Goal: Information Seeking & Learning: Check status

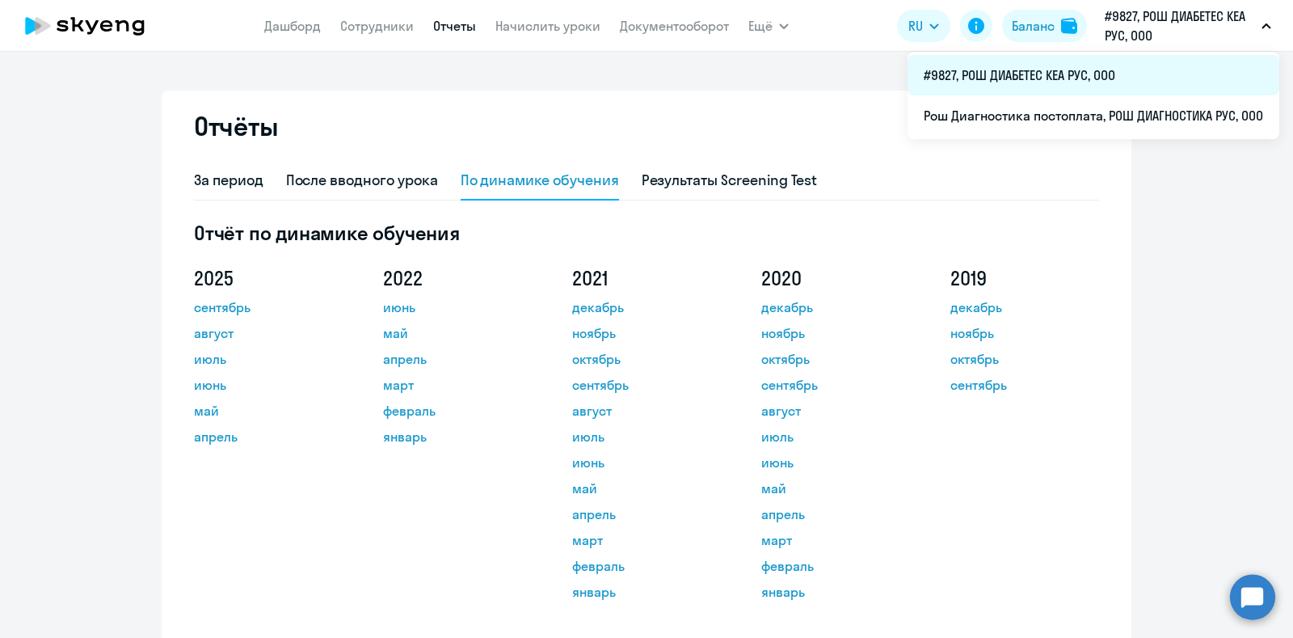
click at [1065, 79] on li "#9827, РОШ ДИАБЕТЕС КЕА РУС, ООО" at bounding box center [1093, 75] width 372 height 40
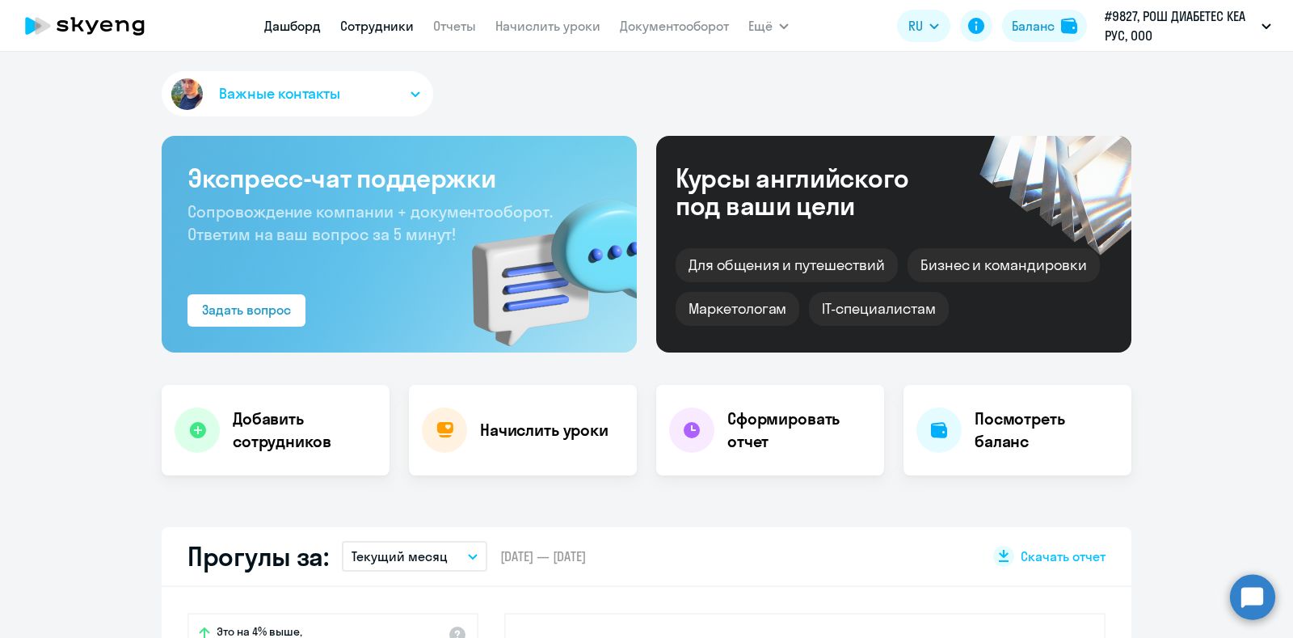
click at [356, 24] on link "Сотрудники" at bounding box center [377, 26] width 74 height 16
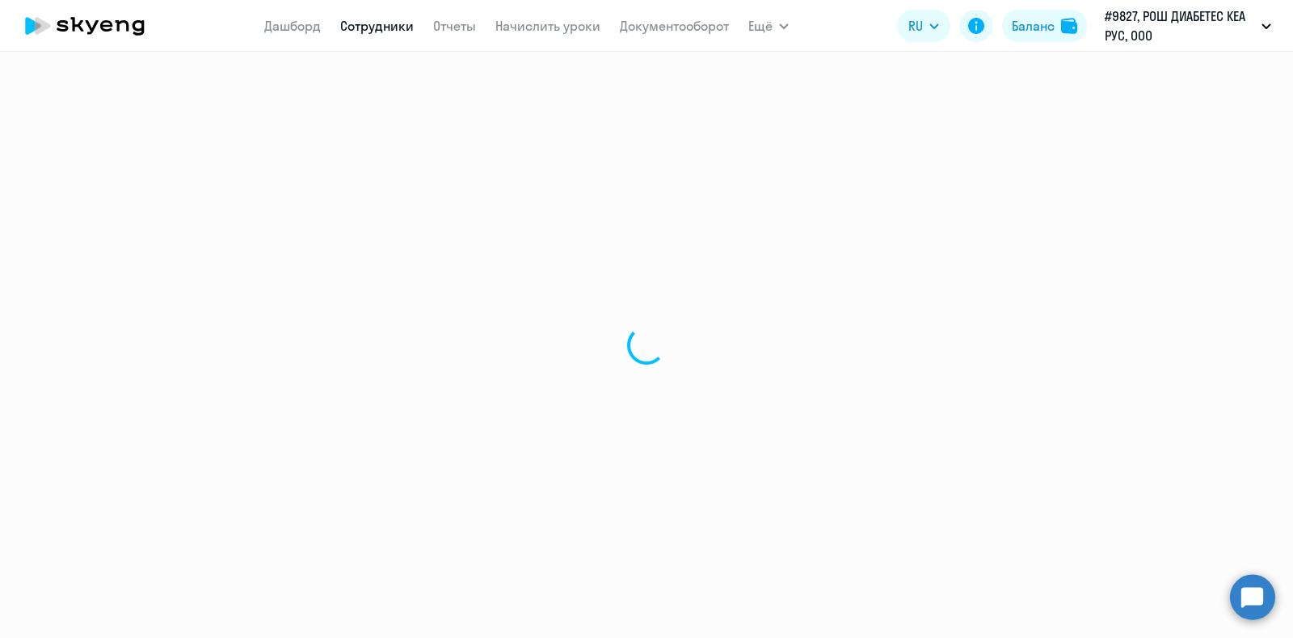
select select "30"
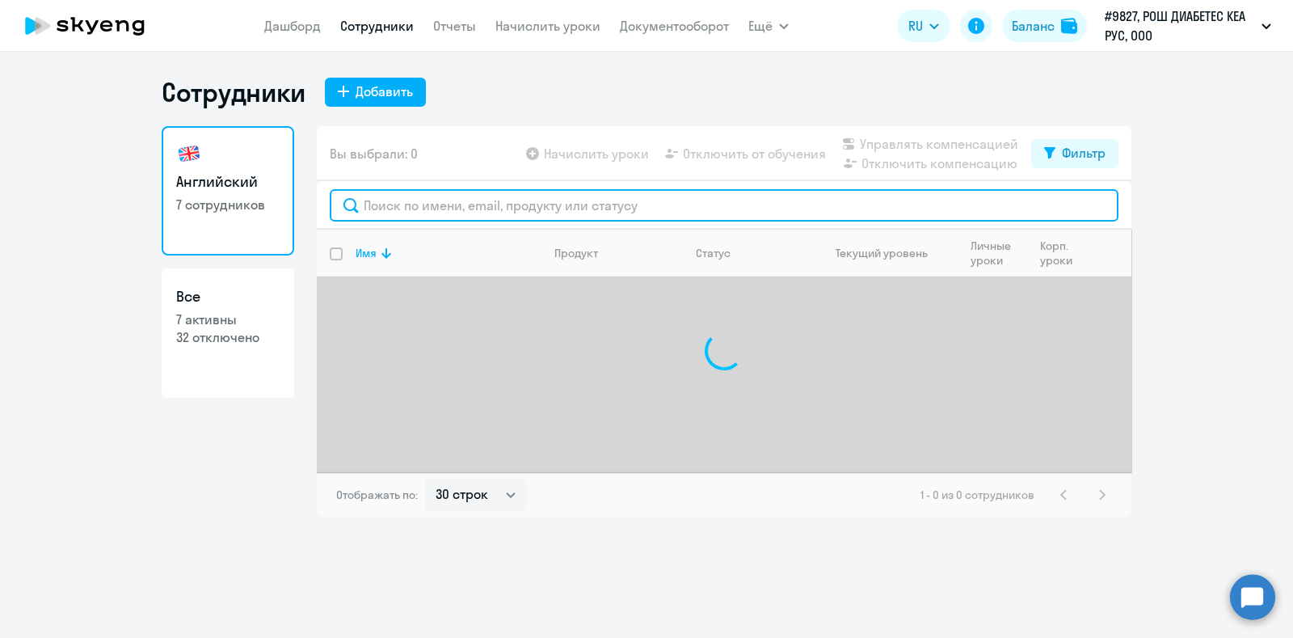
click at [403, 196] on input "text" at bounding box center [724, 205] width 789 height 32
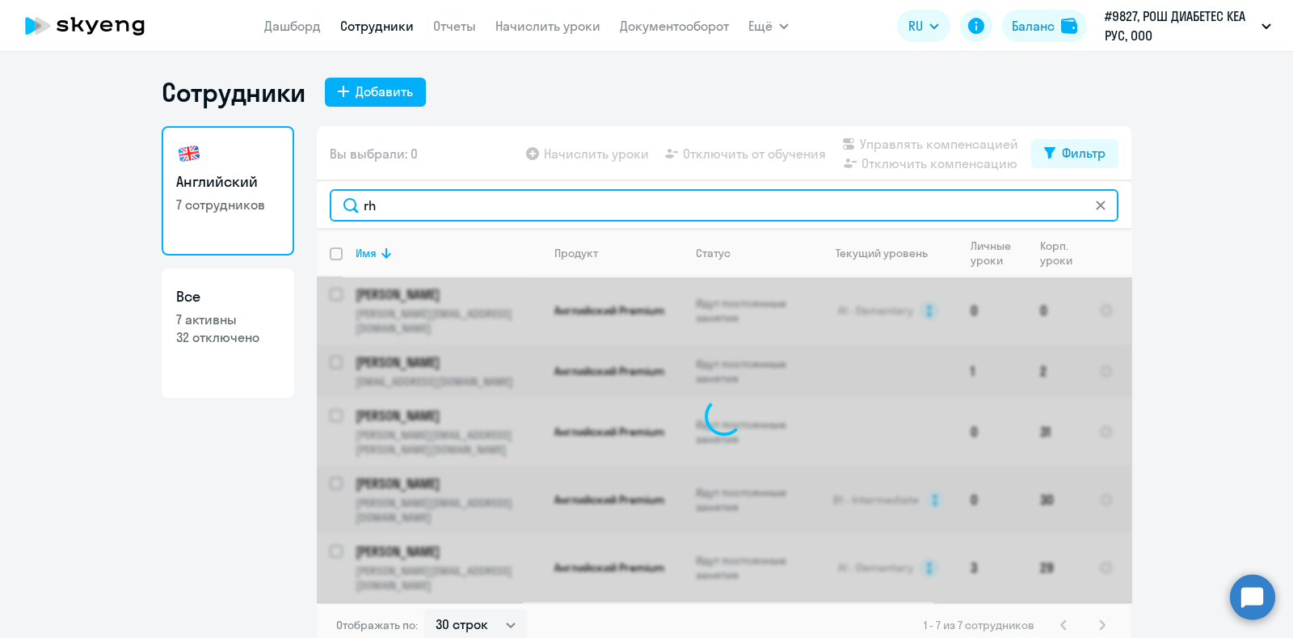
type input "r"
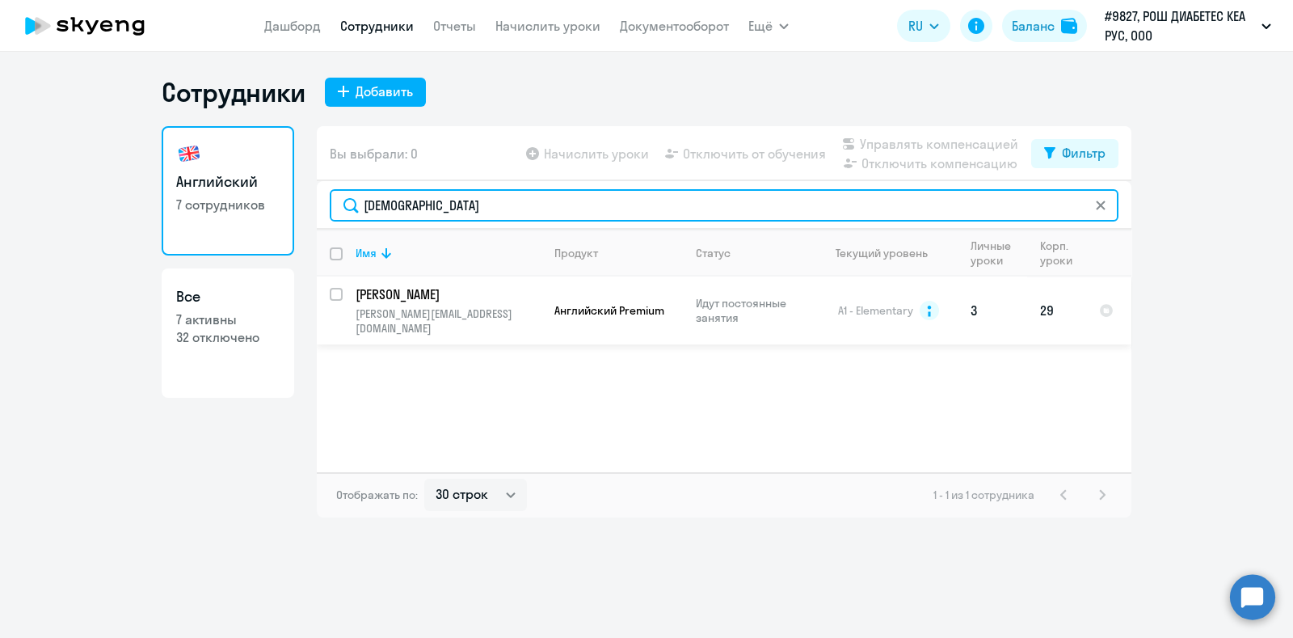
type input "[DEMOGRAPHIC_DATA]"
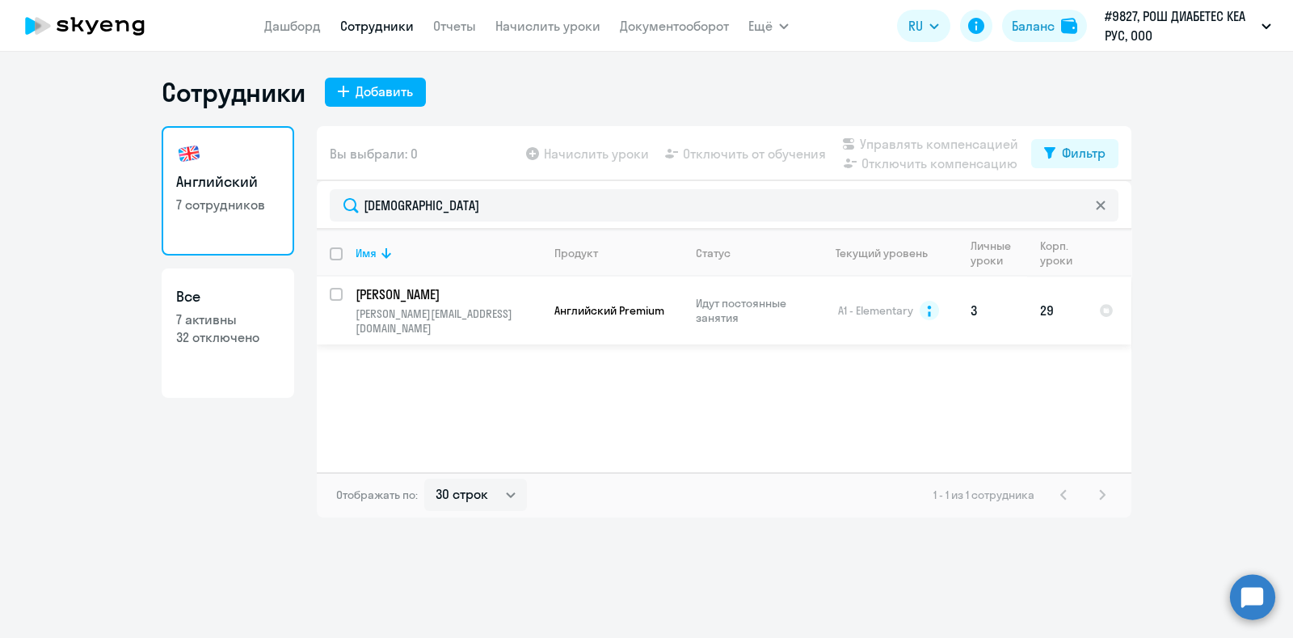
click at [401, 293] on p "[PERSON_NAME]" at bounding box center [447, 294] width 183 height 18
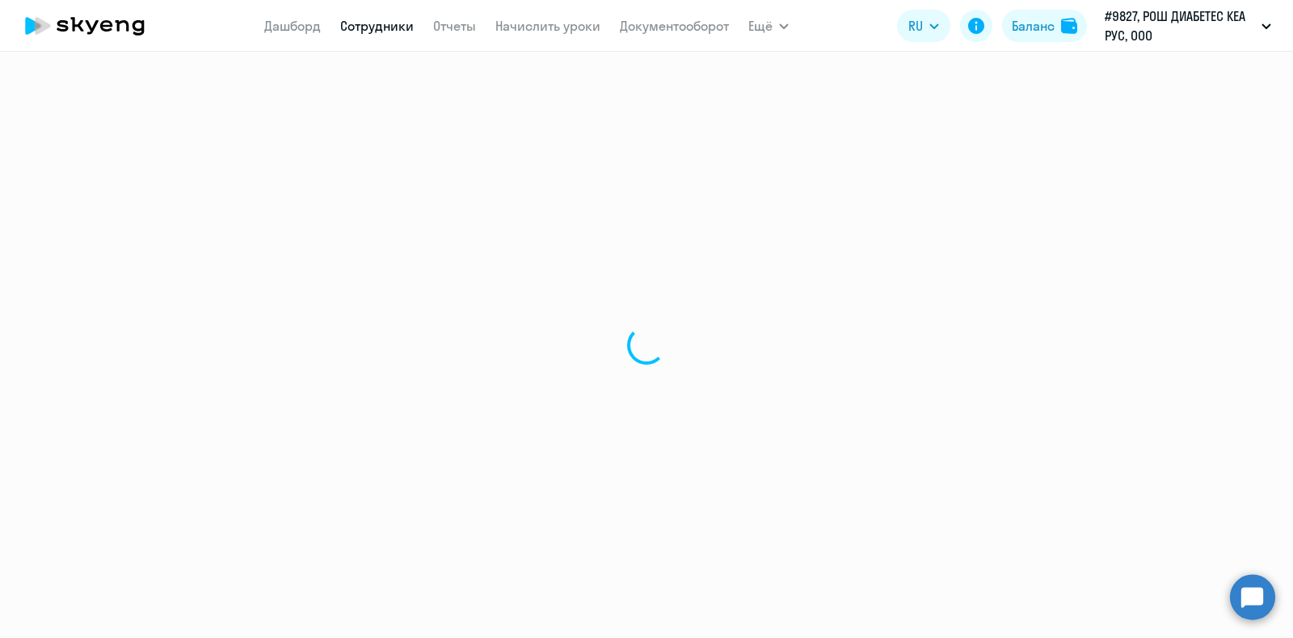
select select "english"
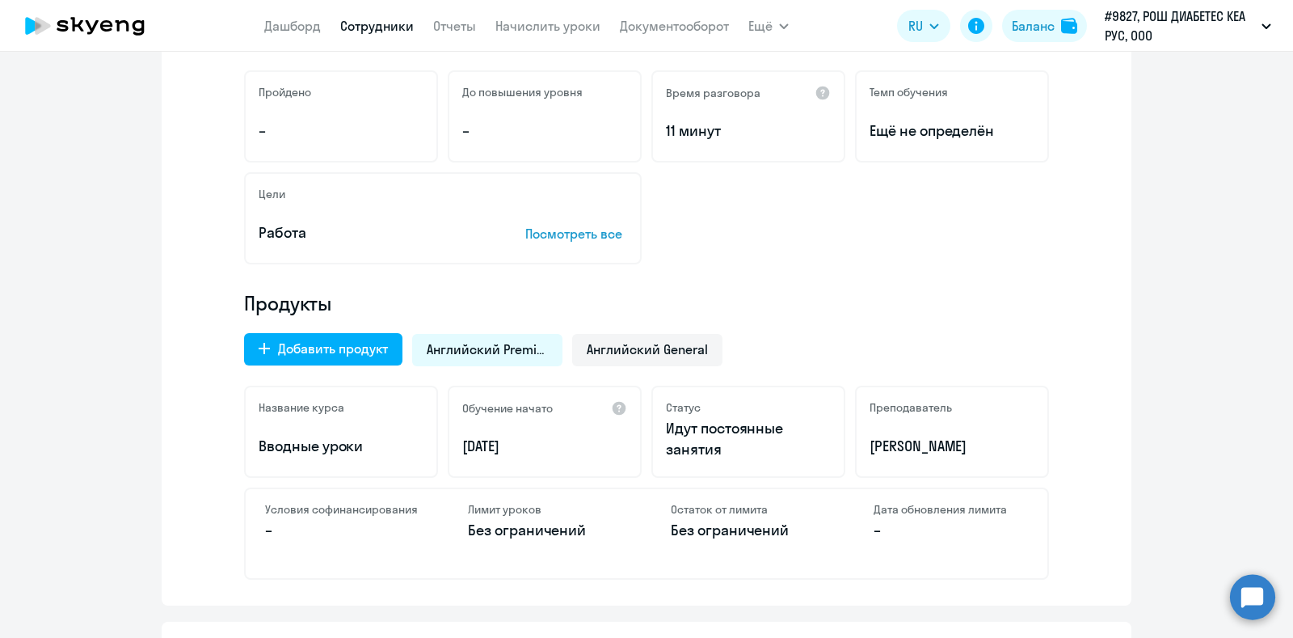
scroll to position [505, 0]
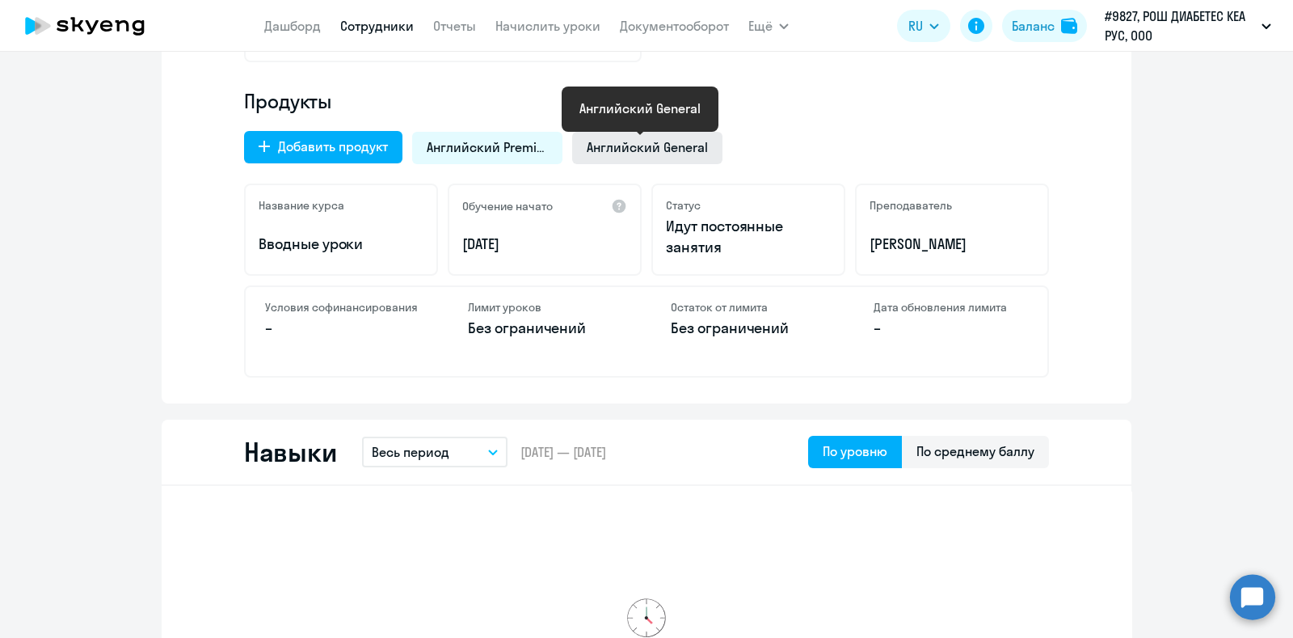
click at [638, 144] on span "Английский General" at bounding box center [647, 147] width 121 height 18
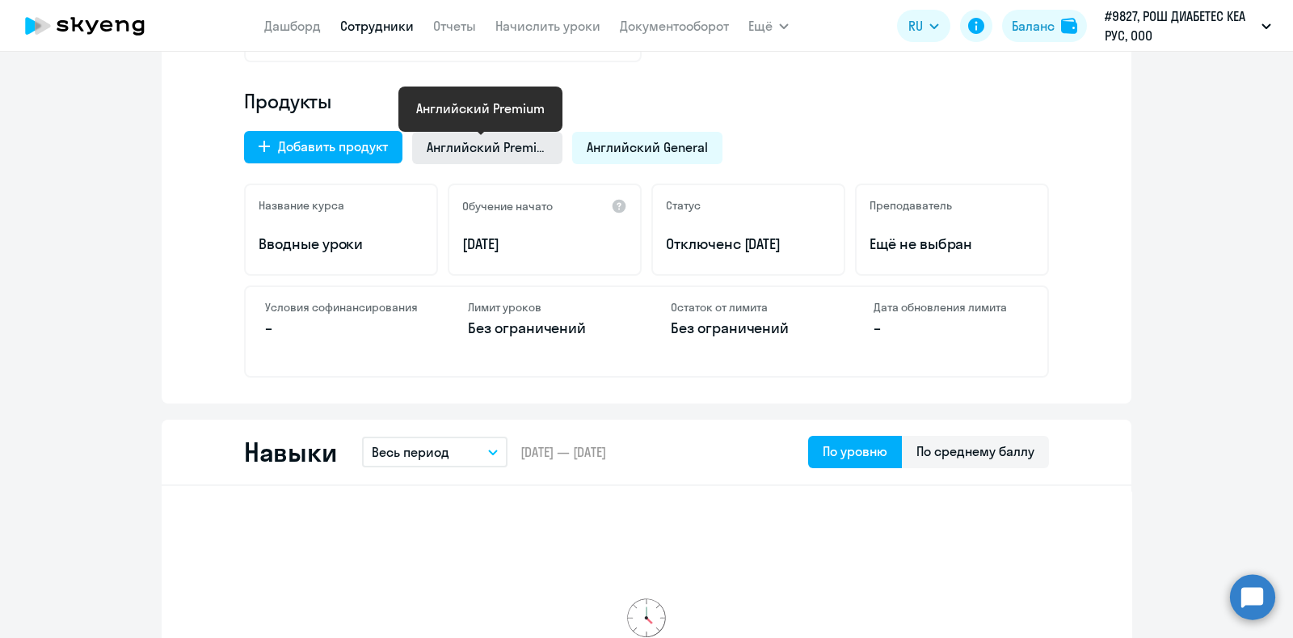
click at [506, 146] on span "Английский Premium" at bounding box center [487, 147] width 121 height 18
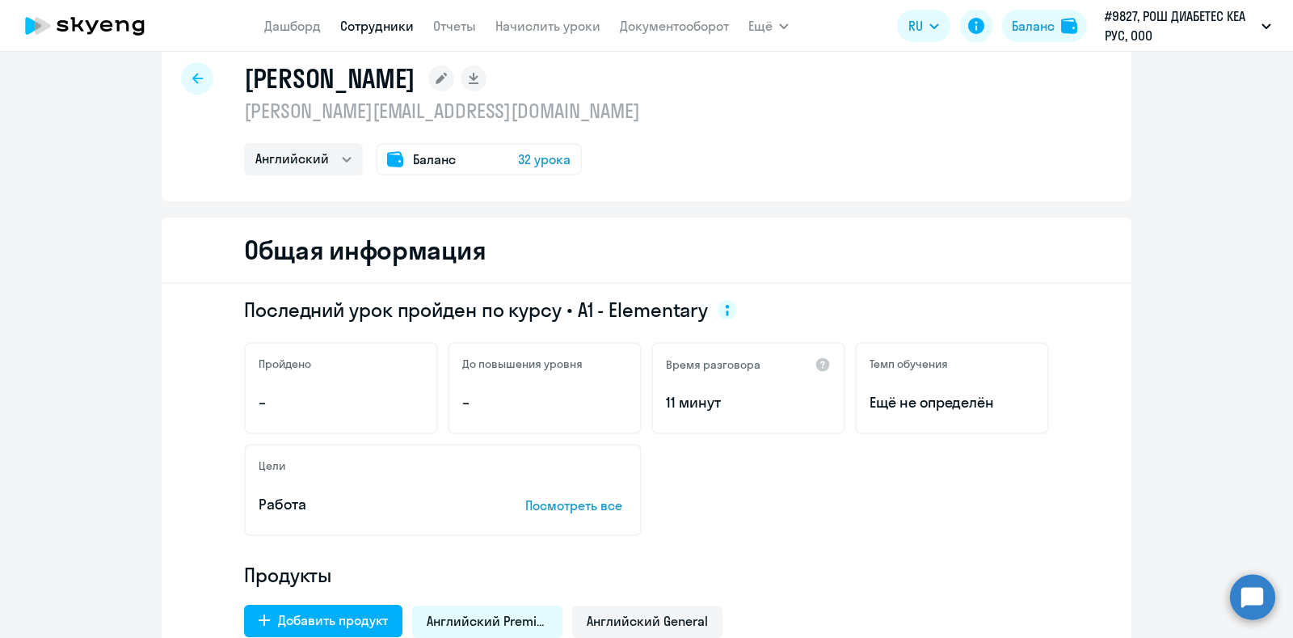
scroll to position [0, 0]
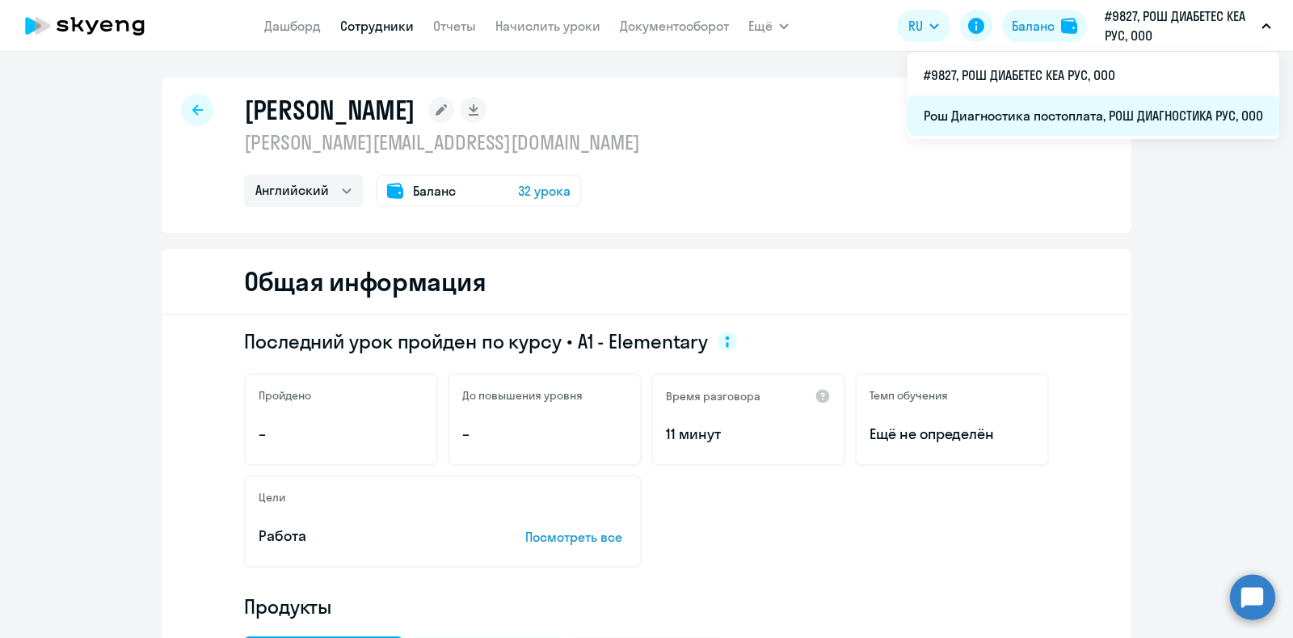
click at [1046, 111] on li "Рош Диагностика постоплата, РОШ ДИАГНОСТИКА РУС, ООО" at bounding box center [1093, 115] width 372 height 40
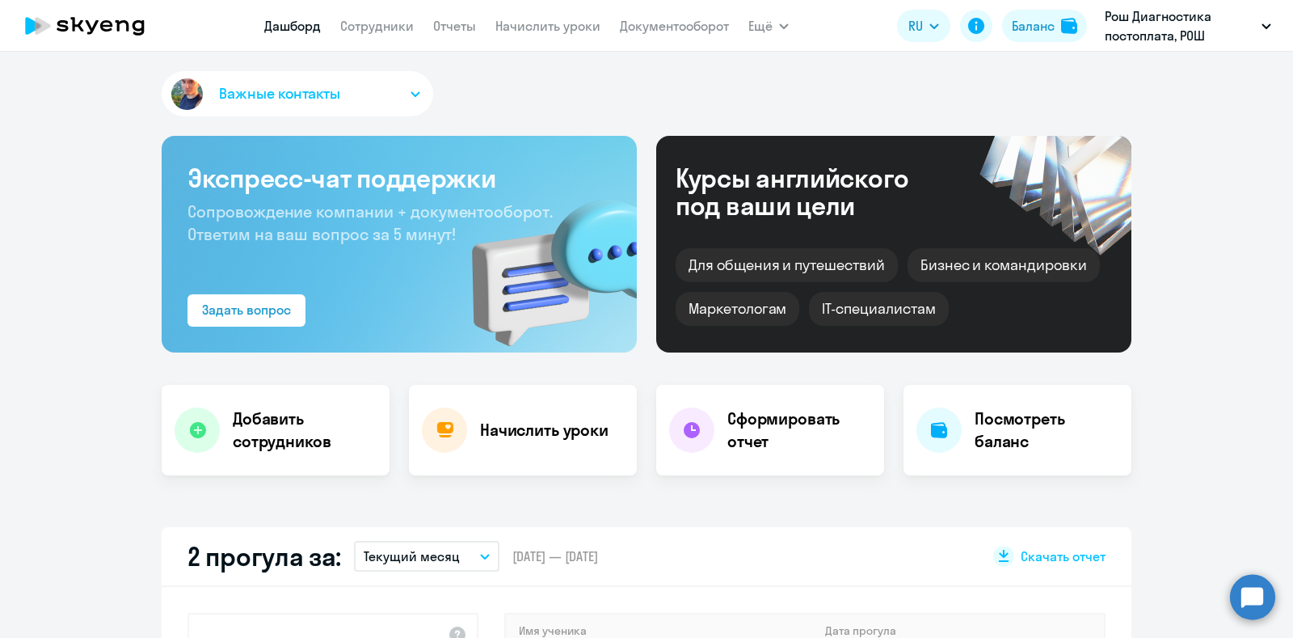
select select "30"
click at [381, 28] on link "Сотрудники" at bounding box center [377, 26] width 74 height 16
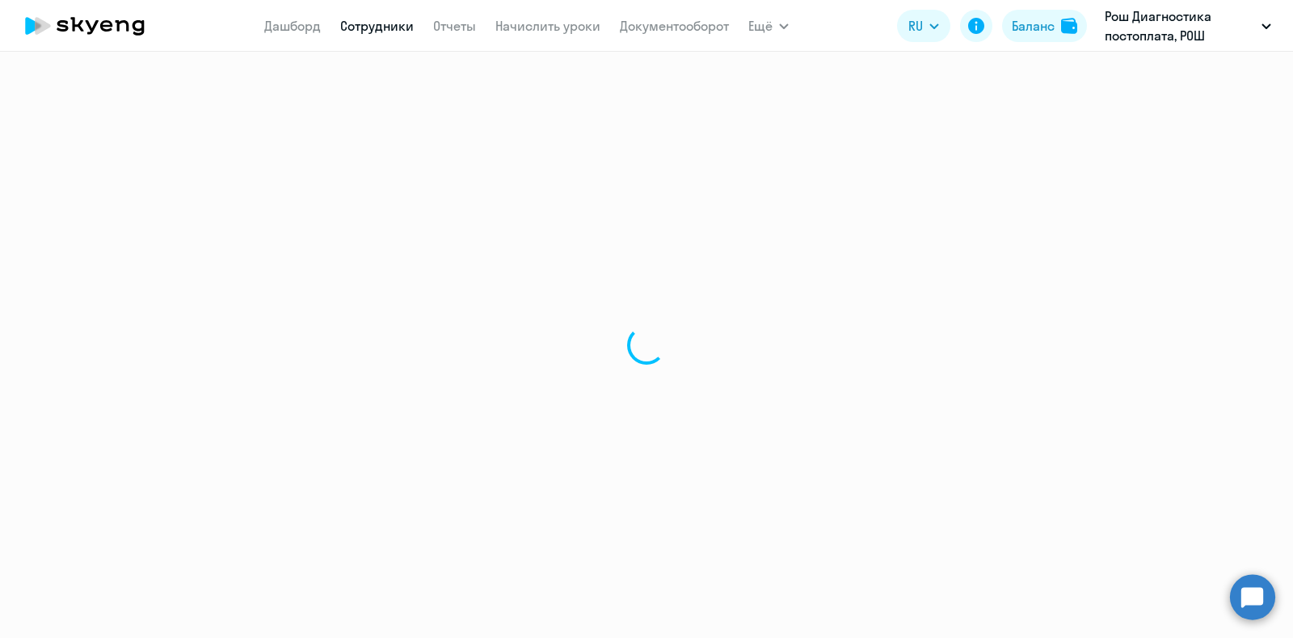
select select "30"
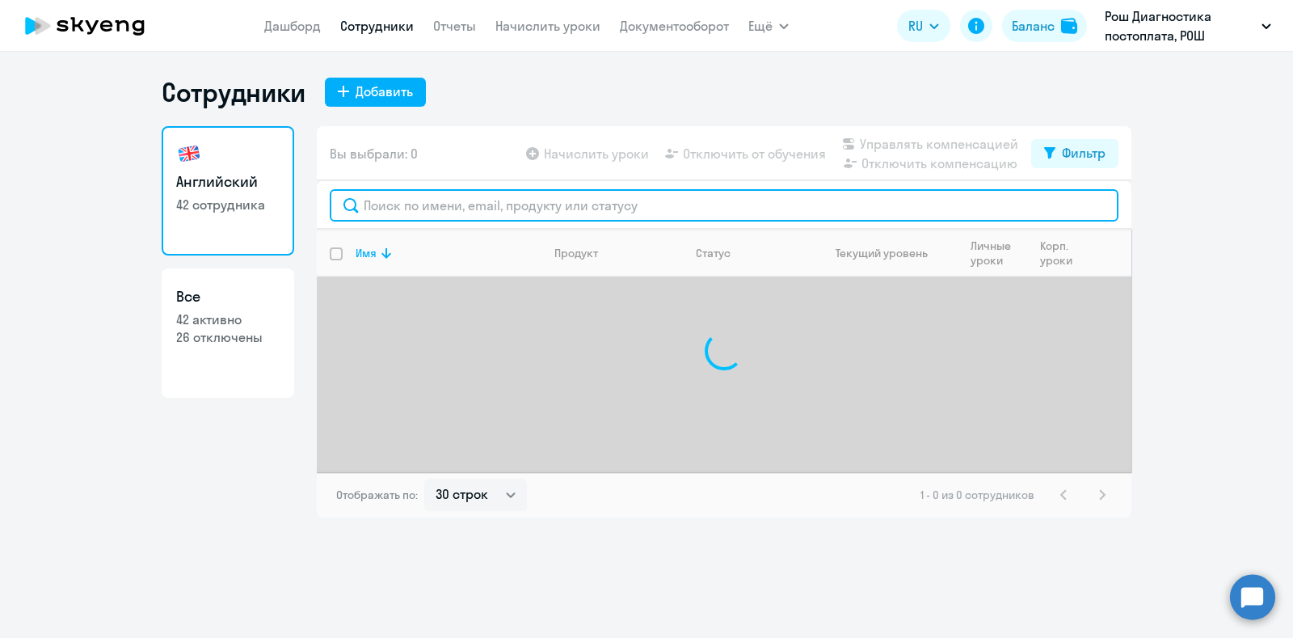
click at [406, 203] on input "text" at bounding box center [724, 205] width 789 height 32
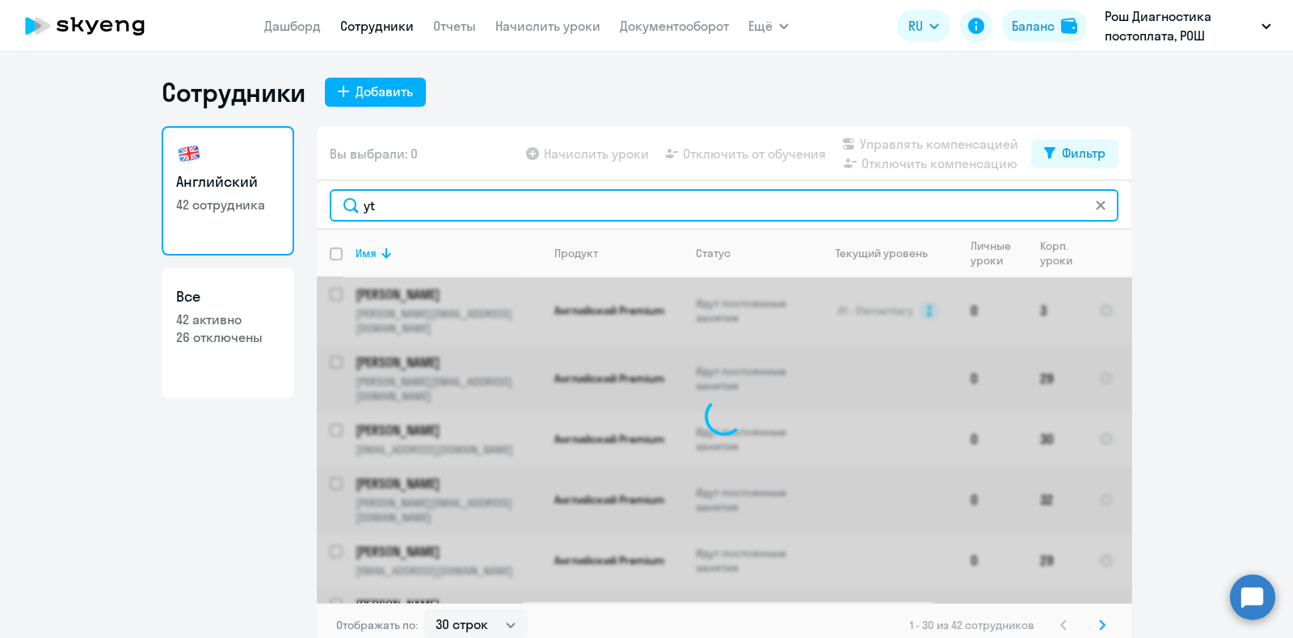
type input "y"
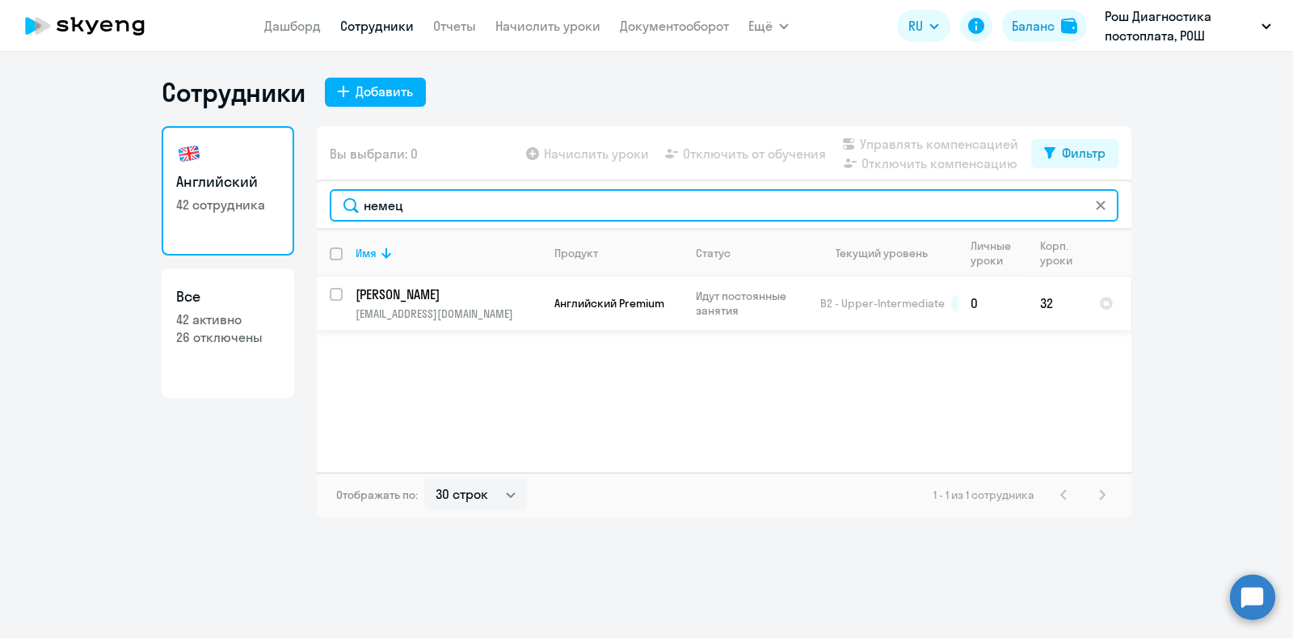
type input "немец"
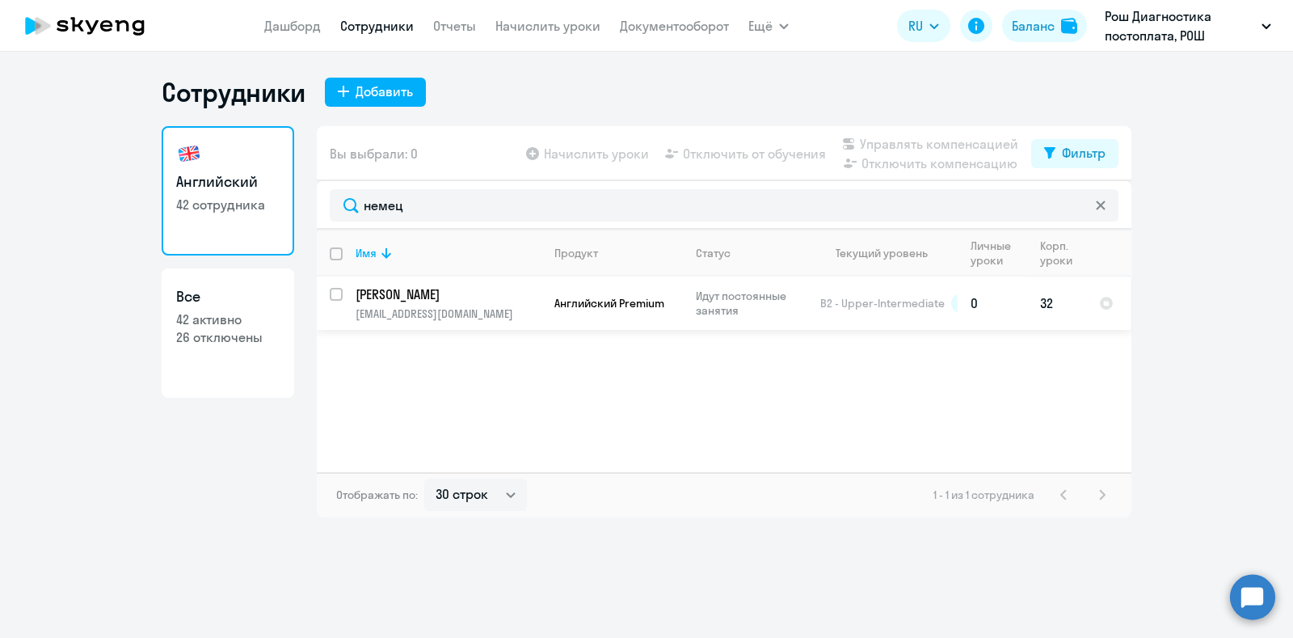
click at [466, 288] on p "[PERSON_NAME]" at bounding box center [447, 294] width 183 height 18
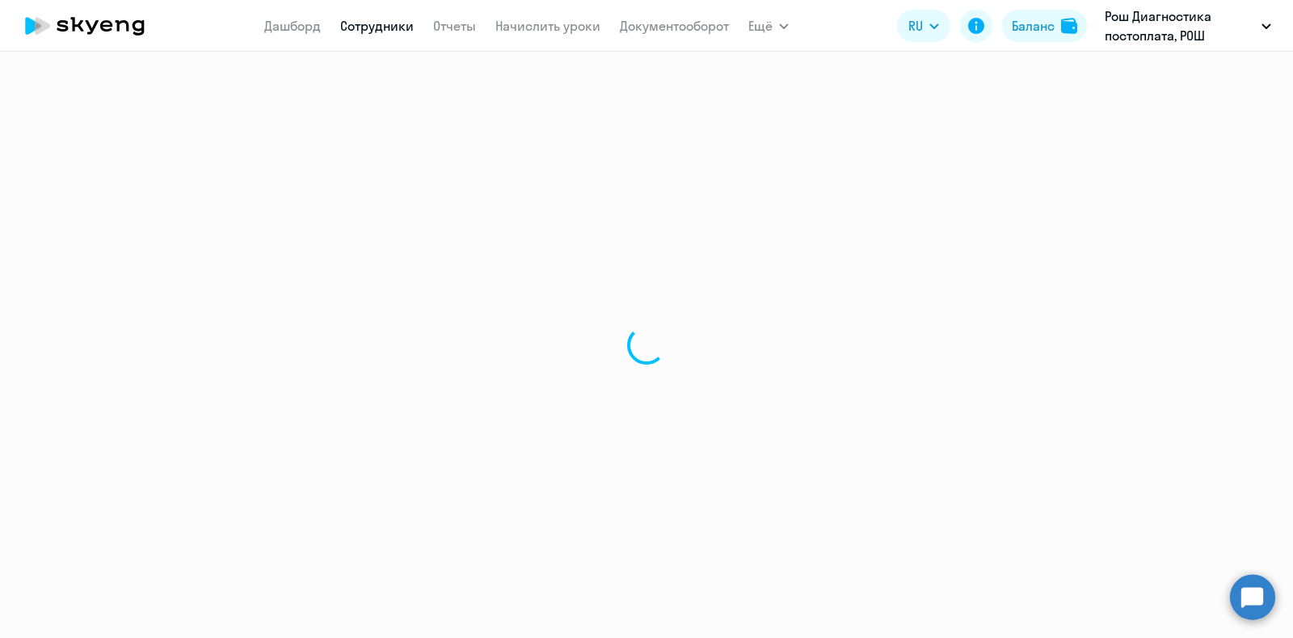
select select "english"
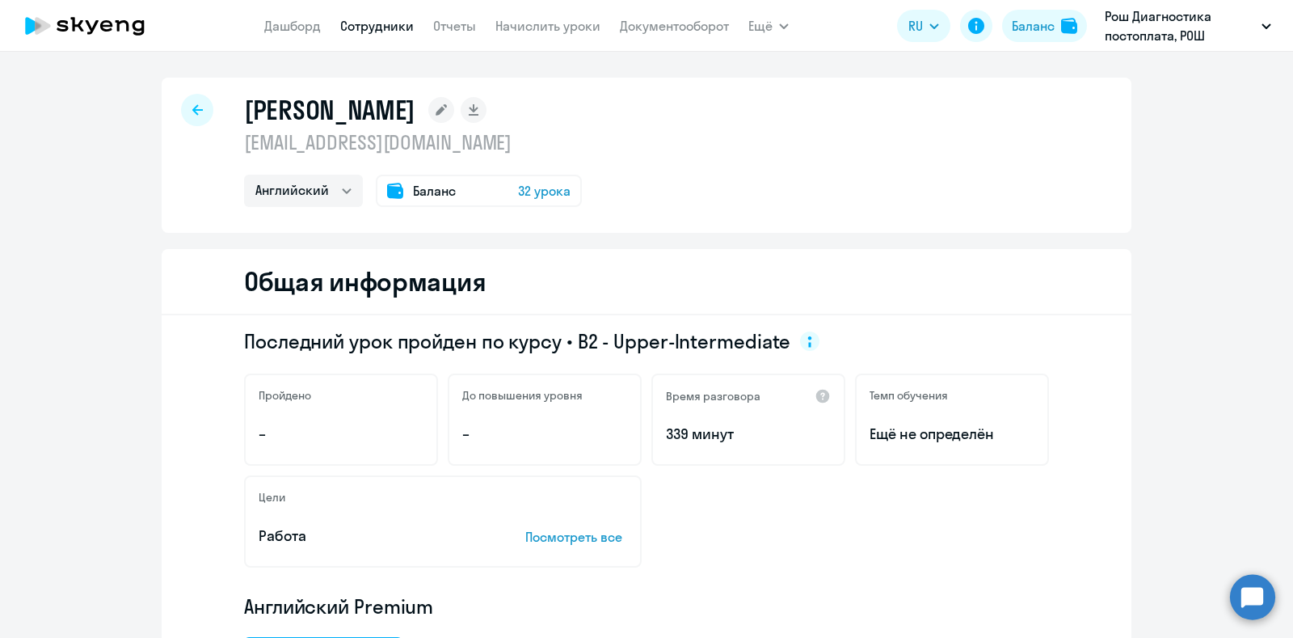
click at [196, 103] on div at bounding box center [197, 110] width 32 height 32
select select "30"
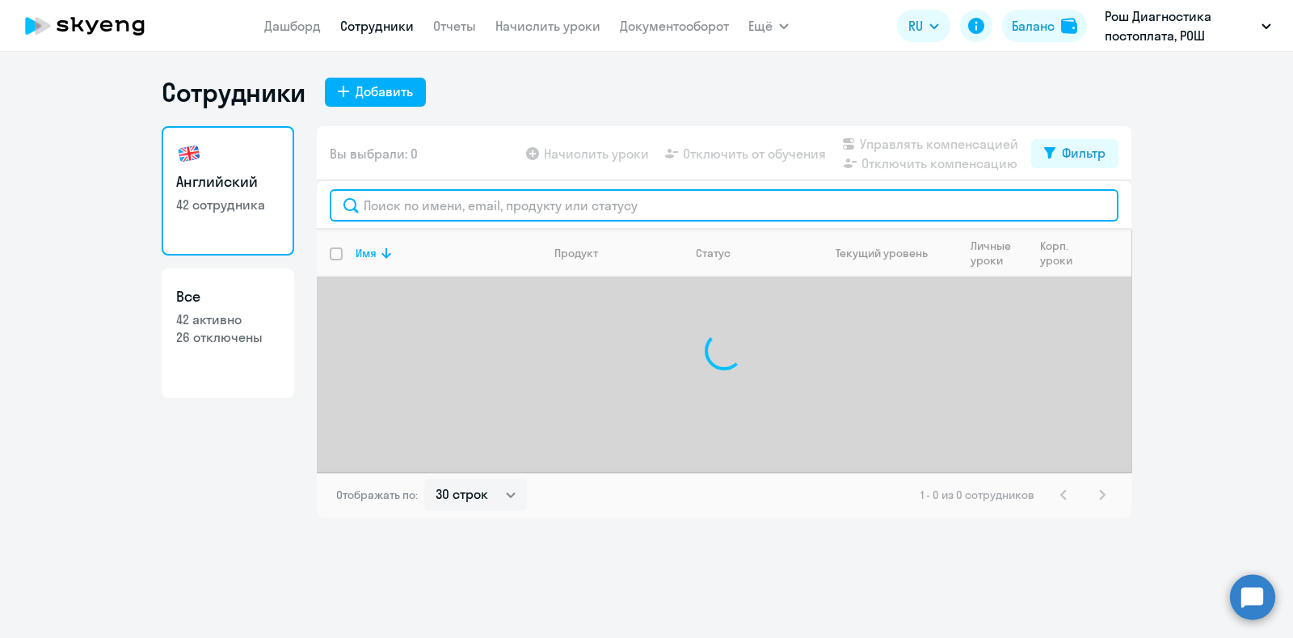
click at [440, 199] on input "text" at bounding box center [724, 205] width 789 height 32
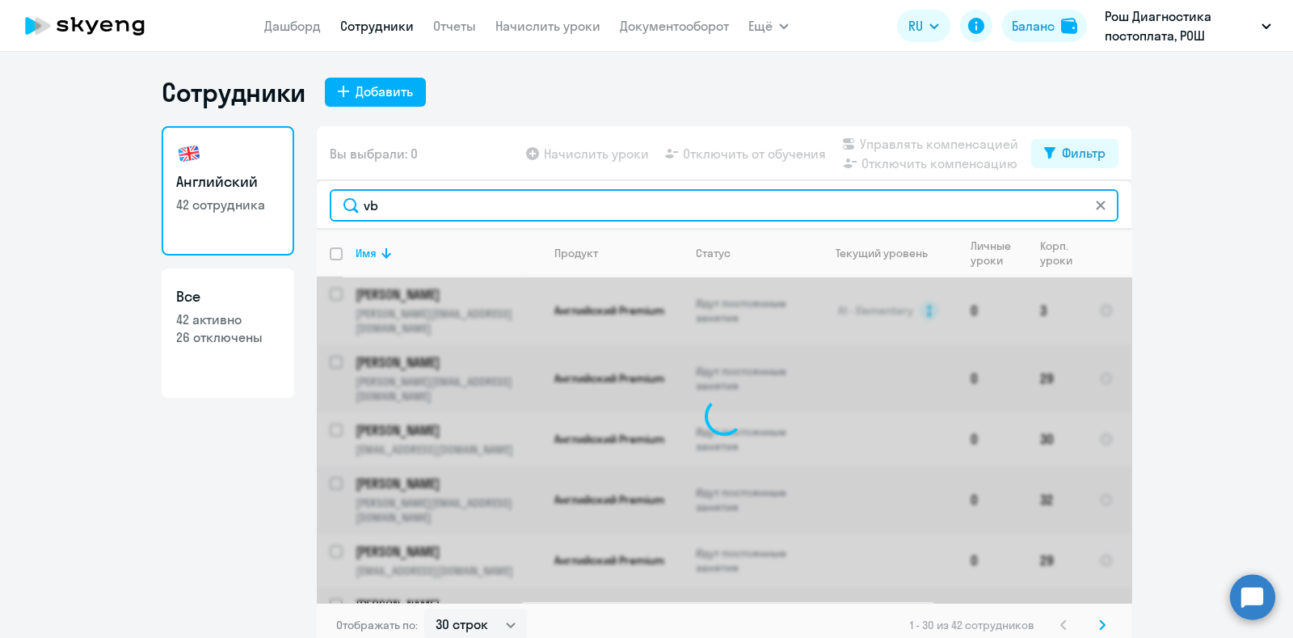
type input "v"
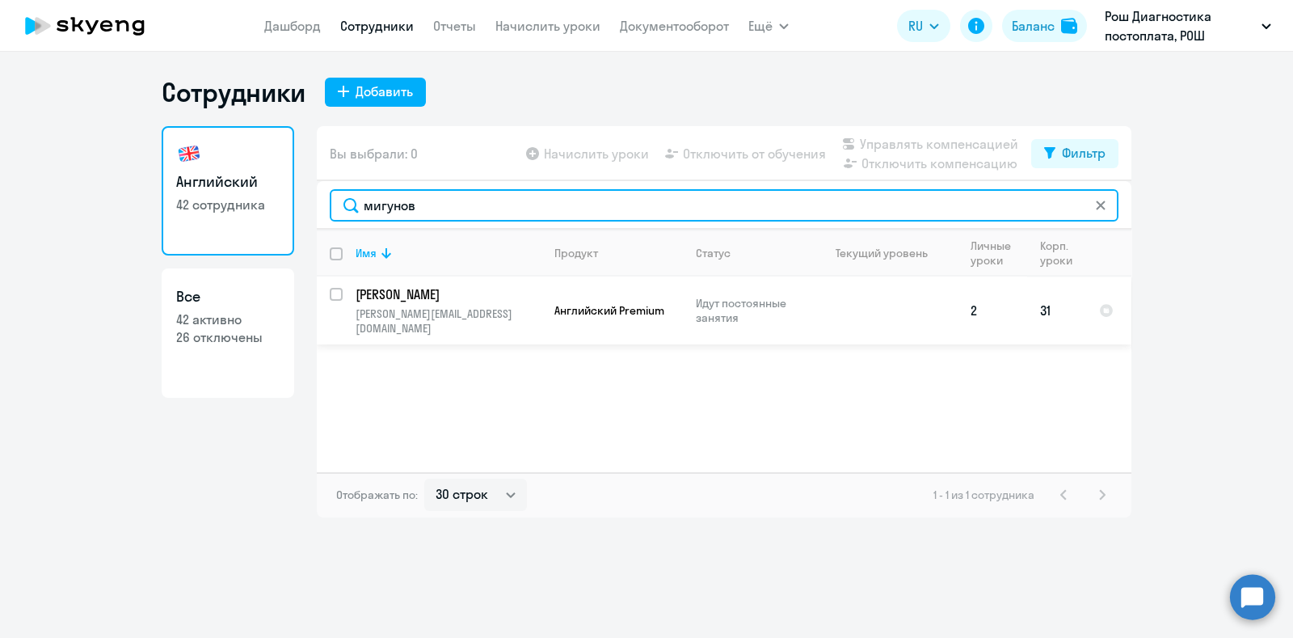
type input "мигунов"
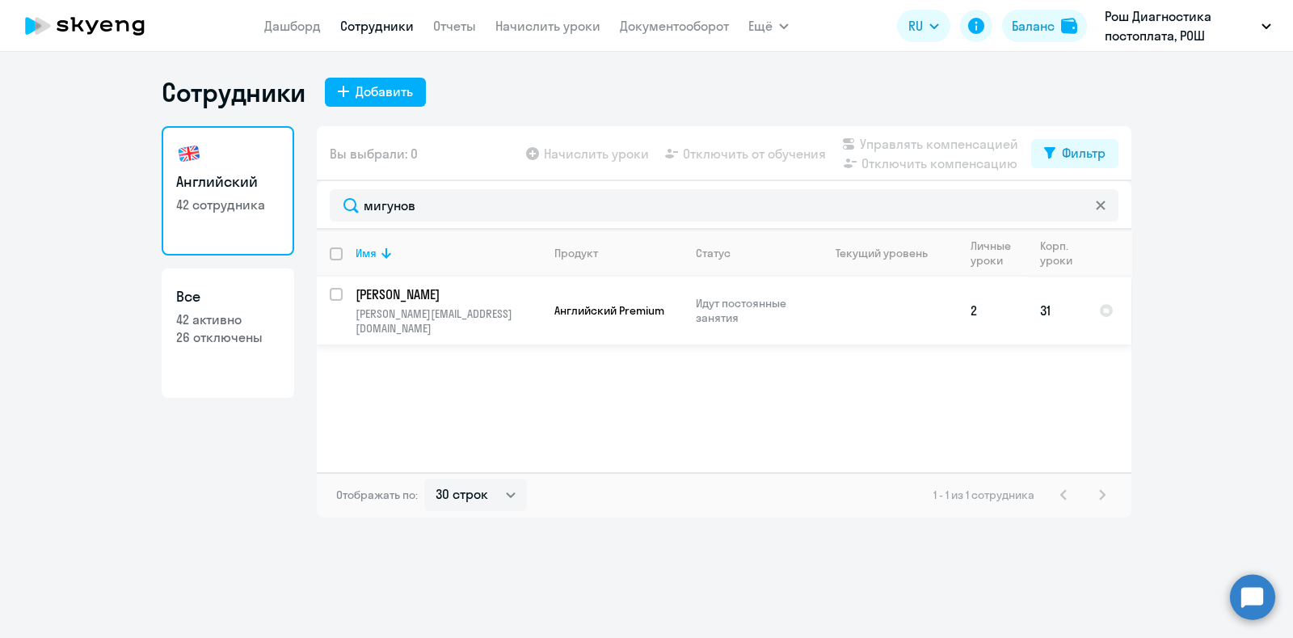
click at [854, 305] on td at bounding box center [882, 310] width 150 height 68
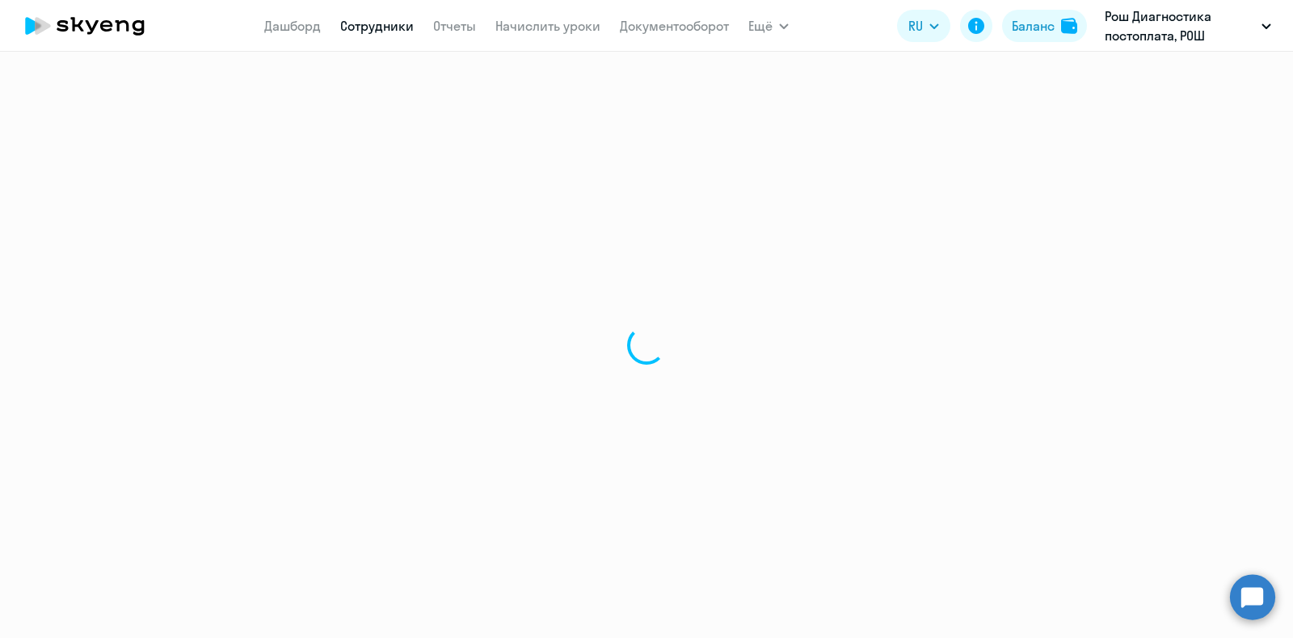
select select "english"
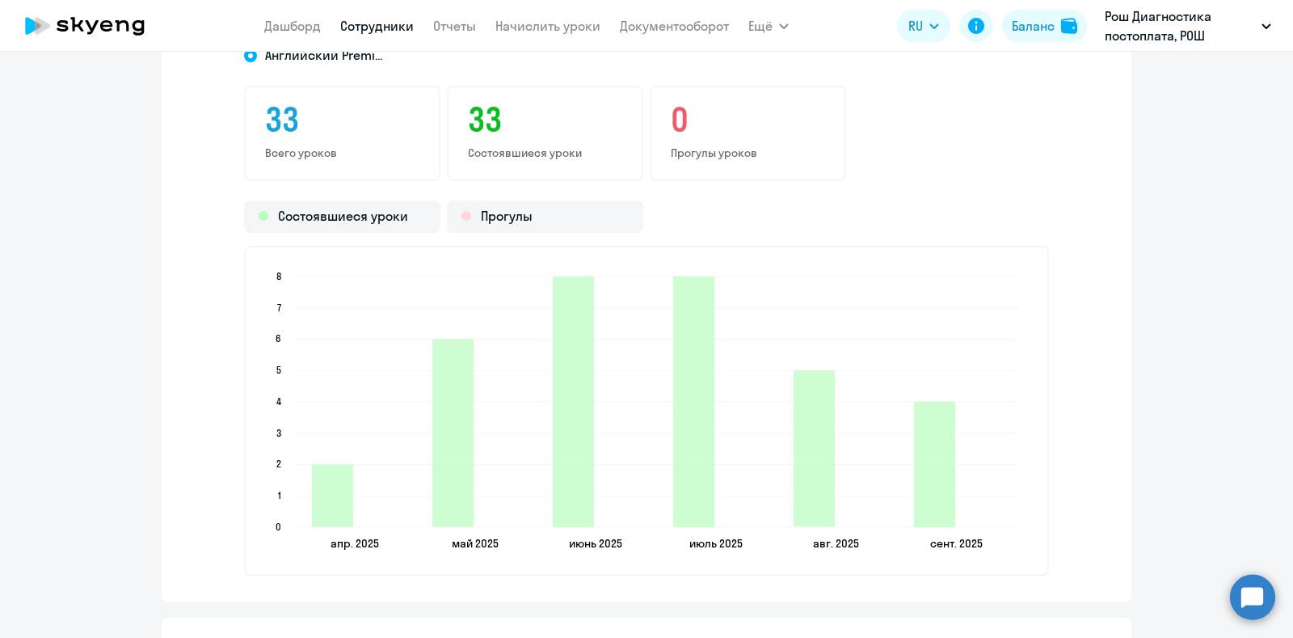
scroll to position [1818, 0]
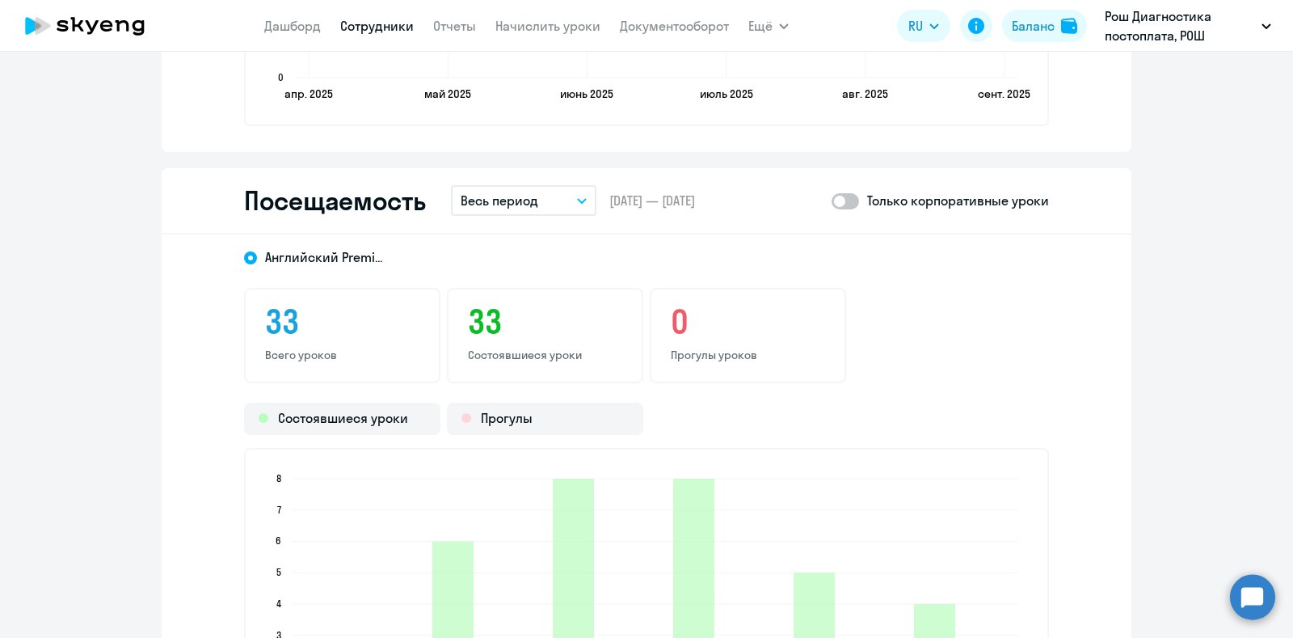
click at [836, 203] on span at bounding box center [845, 201] width 27 height 16
click at [832, 201] on input "checkbox" at bounding box center [831, 200] width 1 height 1
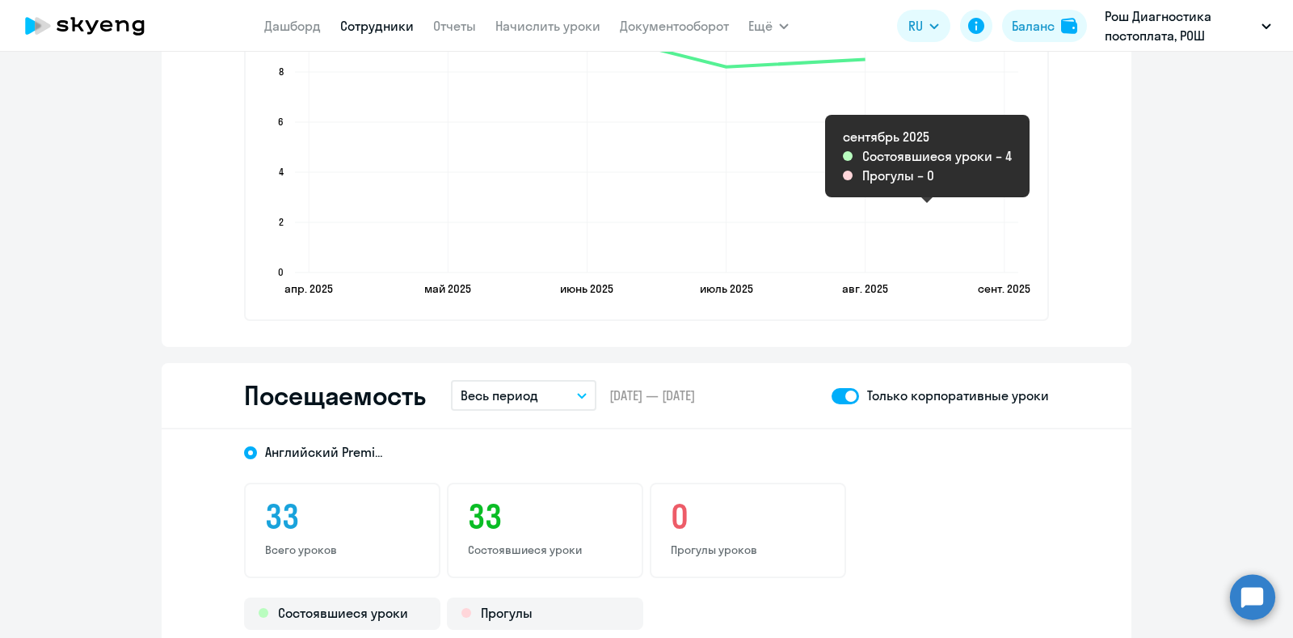
scroll to position [1615, 0]
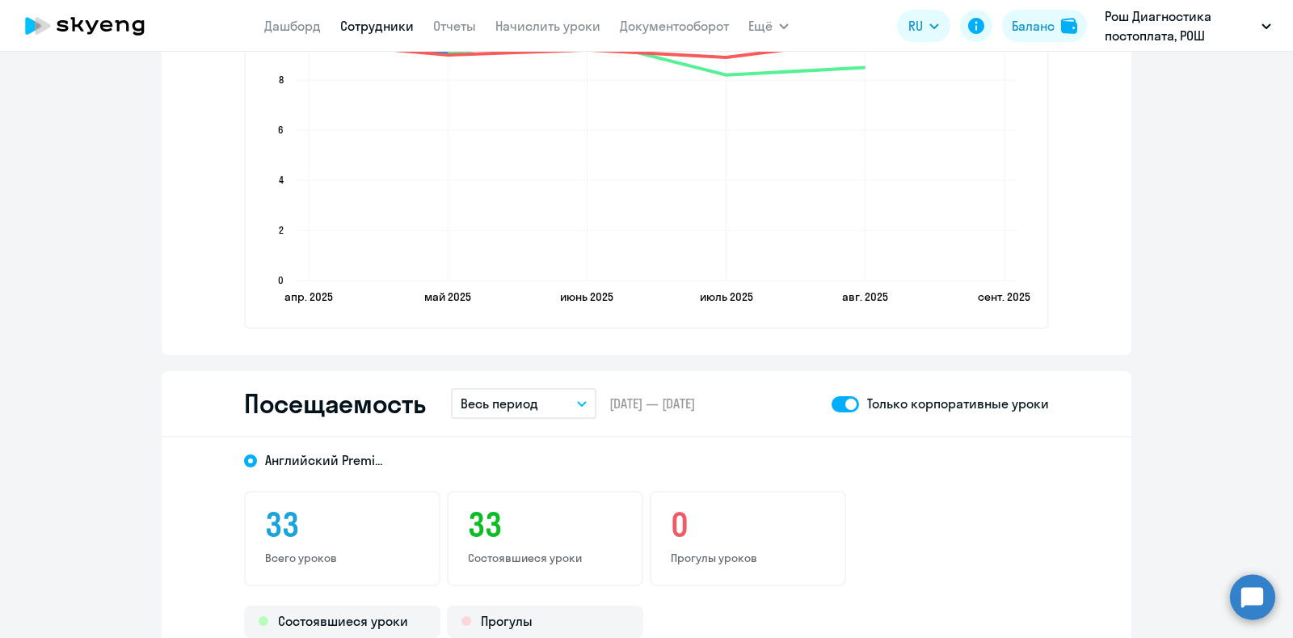
click at [844, 400] on span at bounding box center [845, 404] width 27 height 16
click at [832, 403] on input "checkbox" at bounding box center [831, 403] width 1 height 1
checkbox input "false"
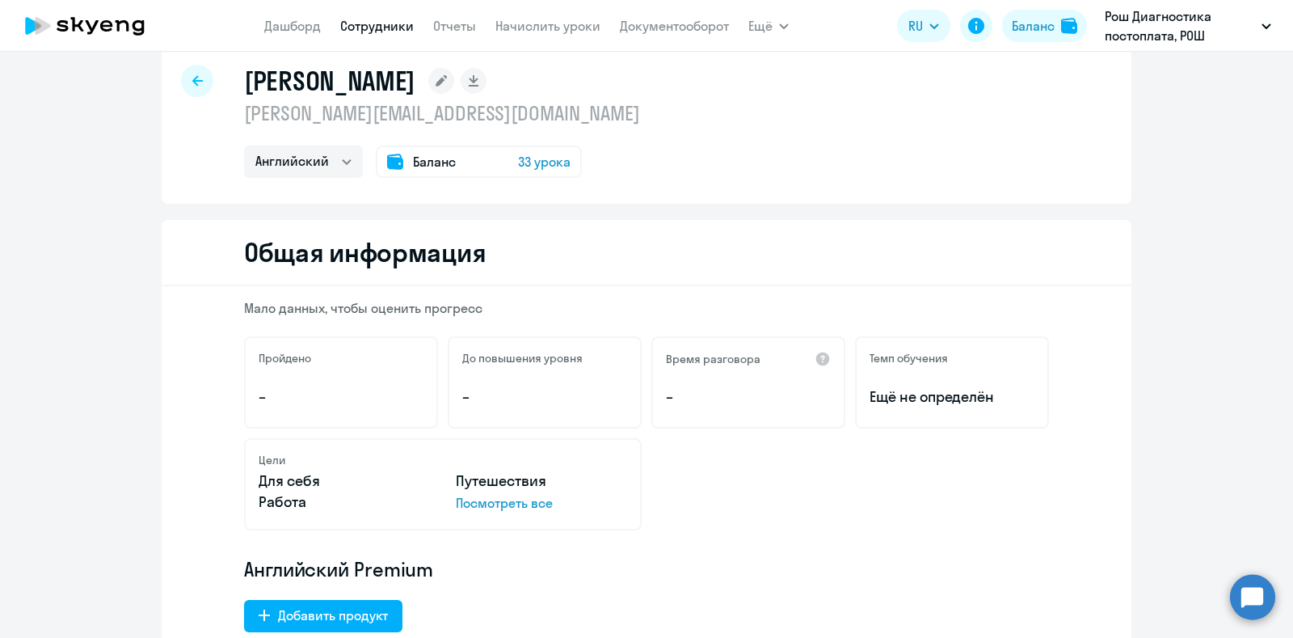
scroll to position [0, 0]
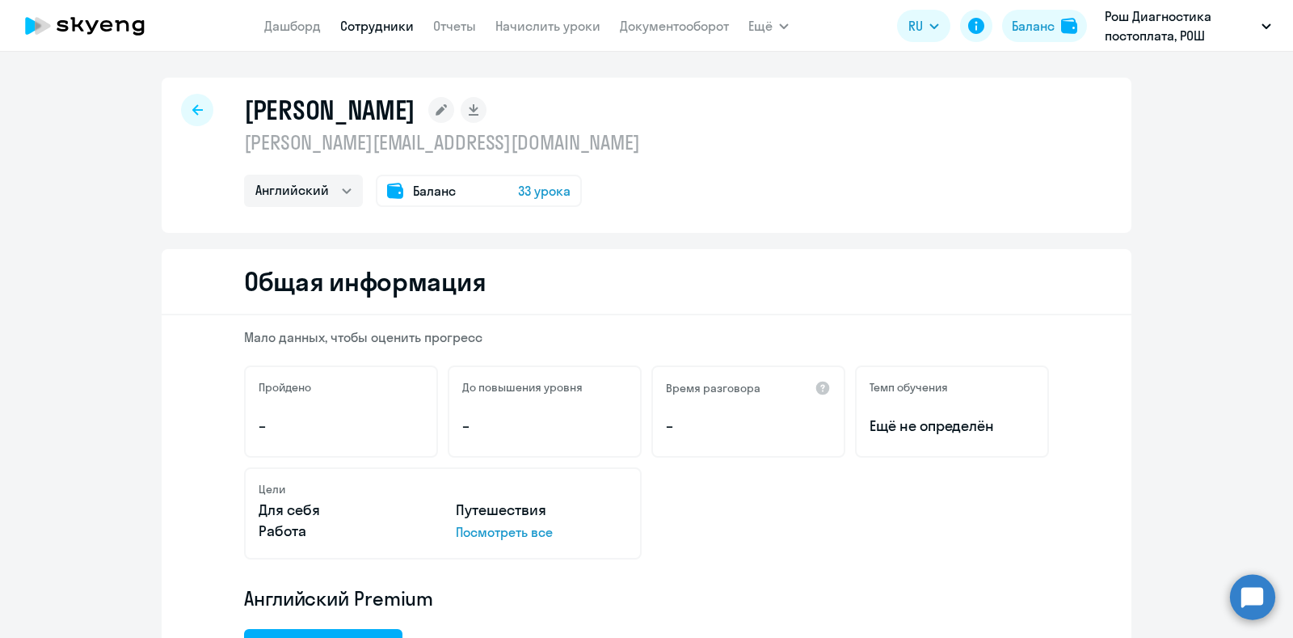
click at [537, 183] on span "33 урока" at bounding box center [544, 190] width 53 height 19
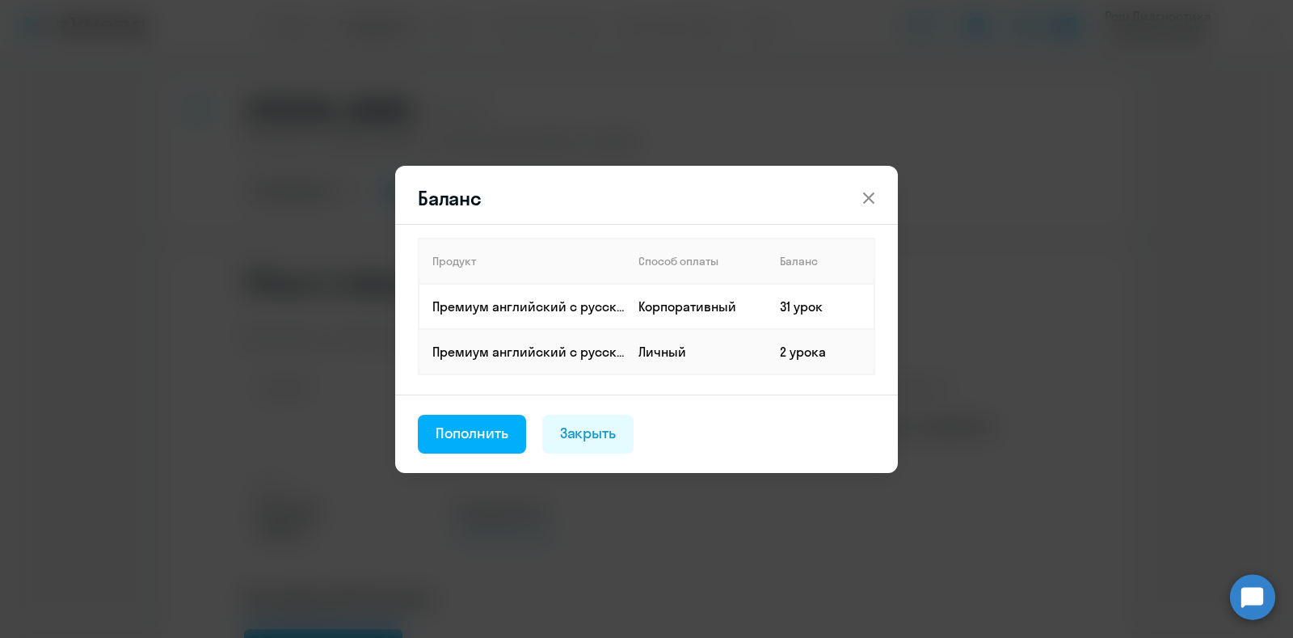
click at [874, 197] on icon at bounding box center [868, 197] width 19 height 19
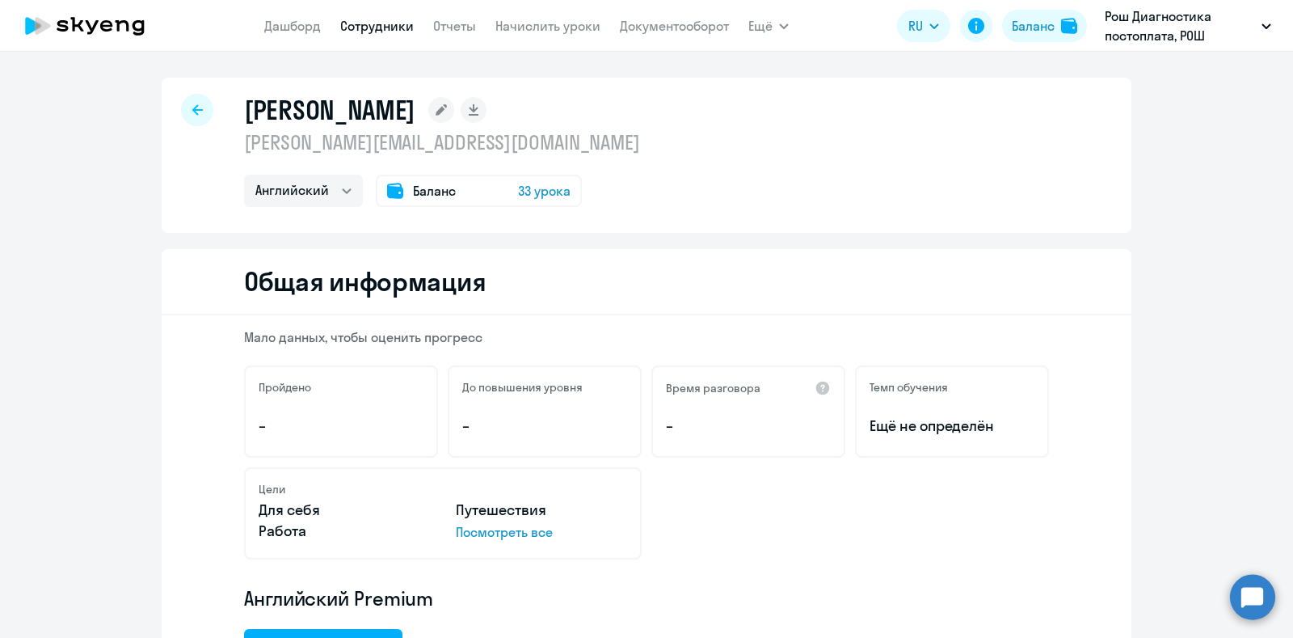
select select "30"
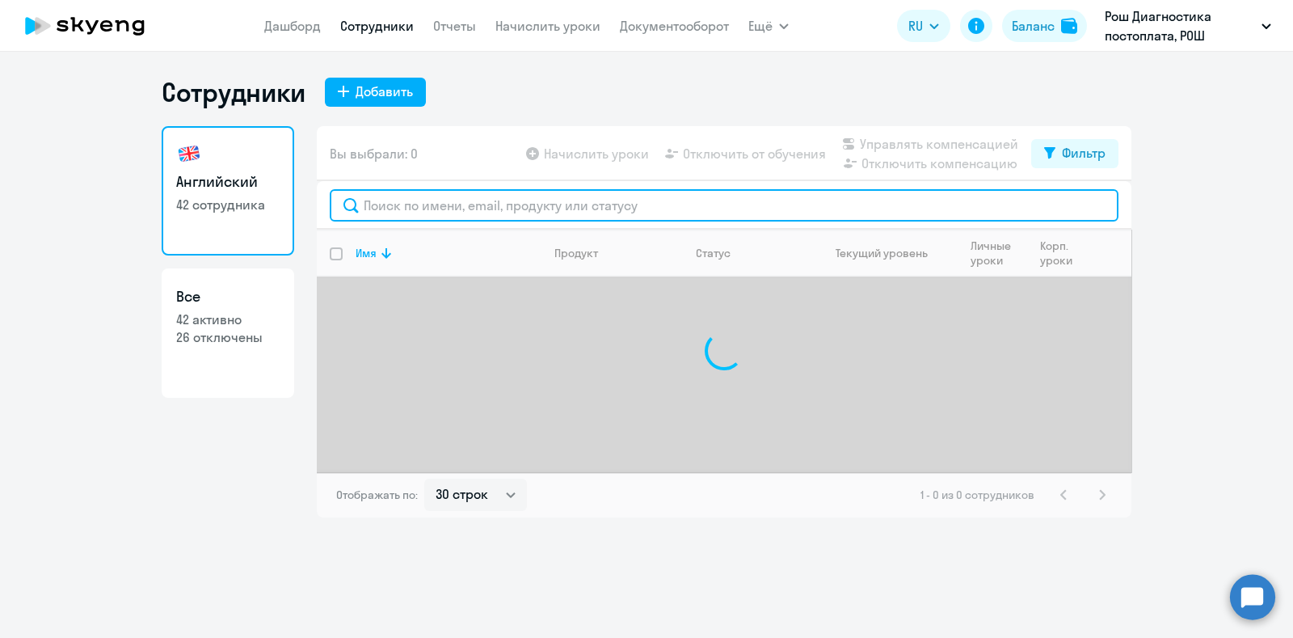
click at [517, 196] on input "text" at bounding box center [724, 205] width 789 height 32
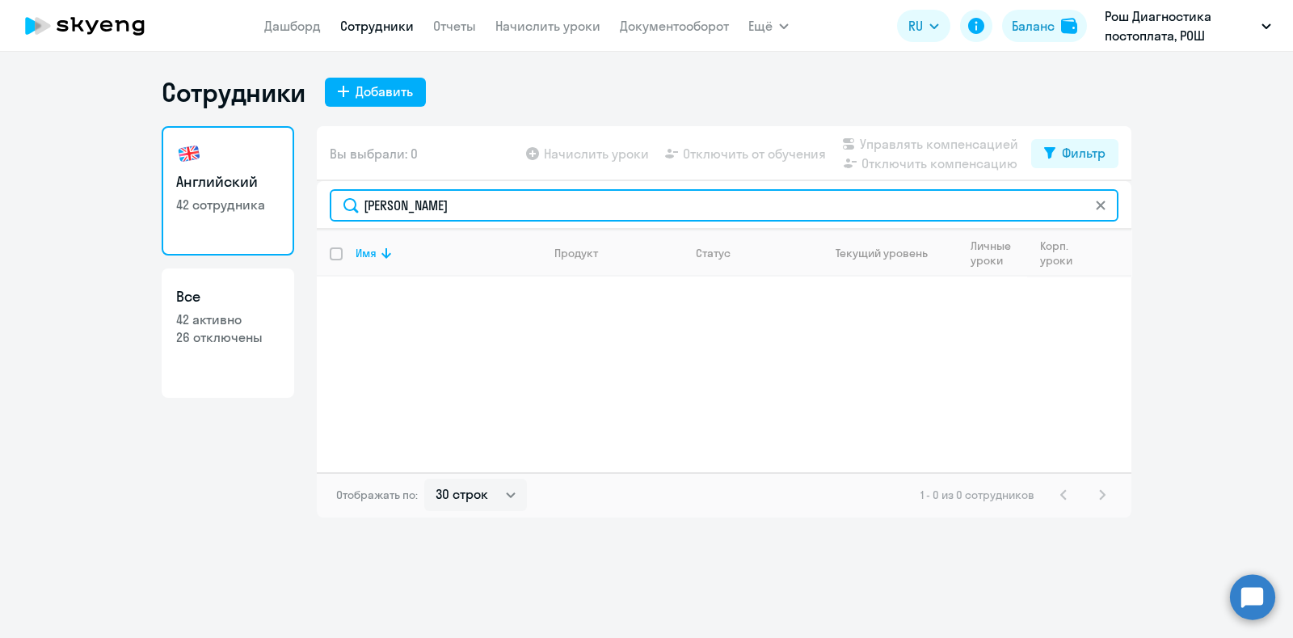
click at [387, 206] on input "[PERSON_NAME]" at bounding box center [724, 205] width 789 height 32
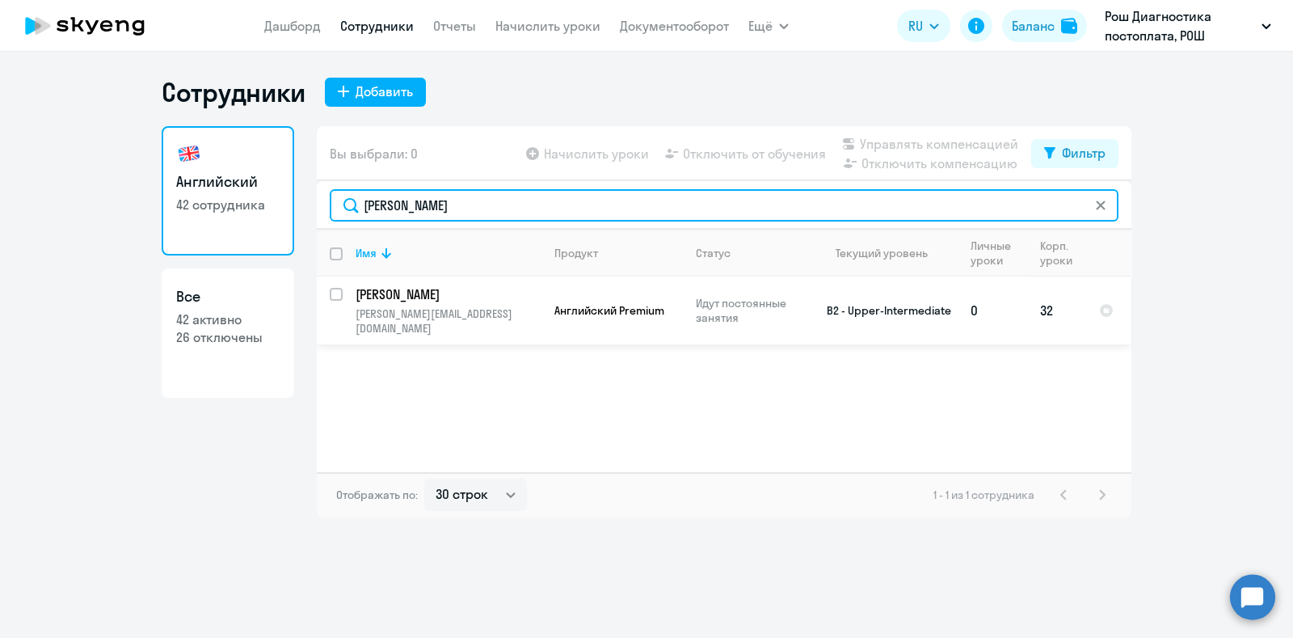
type input "[PERSON_NAME]"
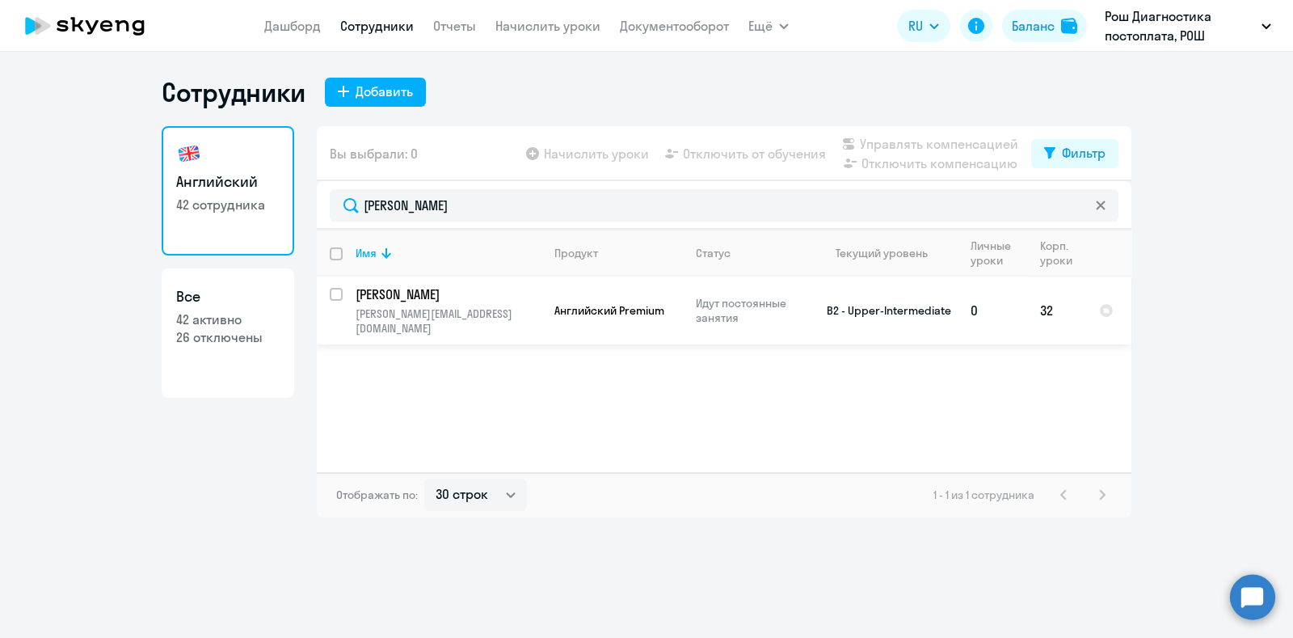
click at [431, 300] on p "[PERSON_NAME]" at bounding box center [447, 294] width 183 height 18
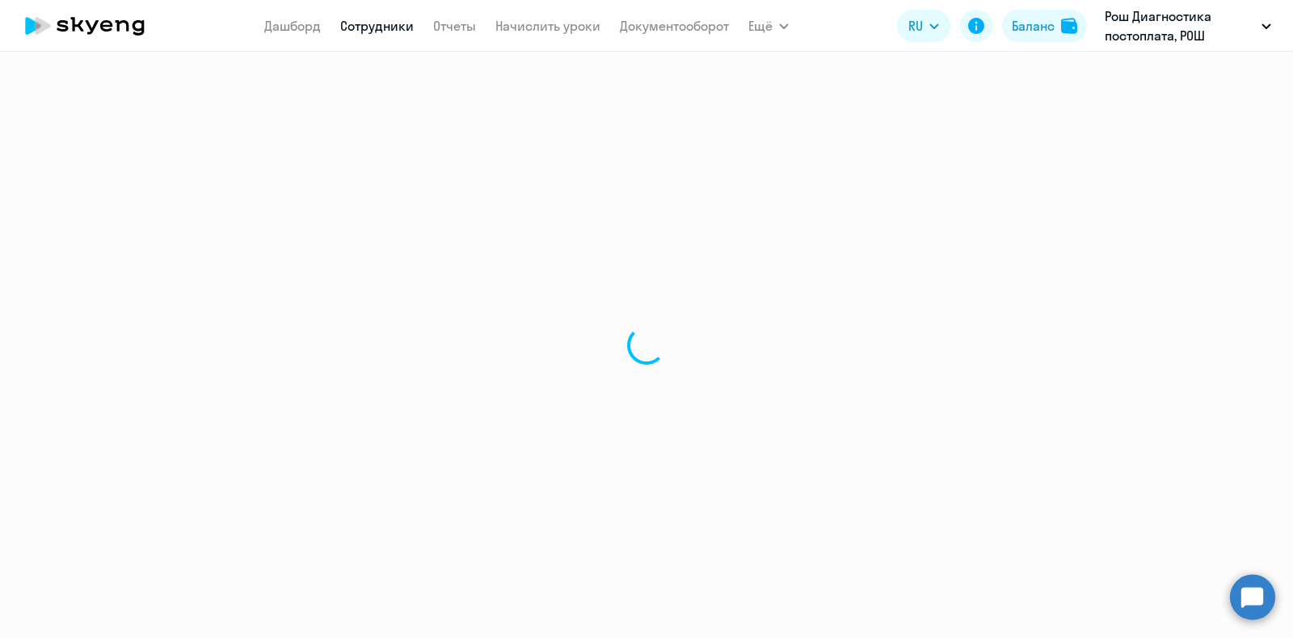
select select "english"
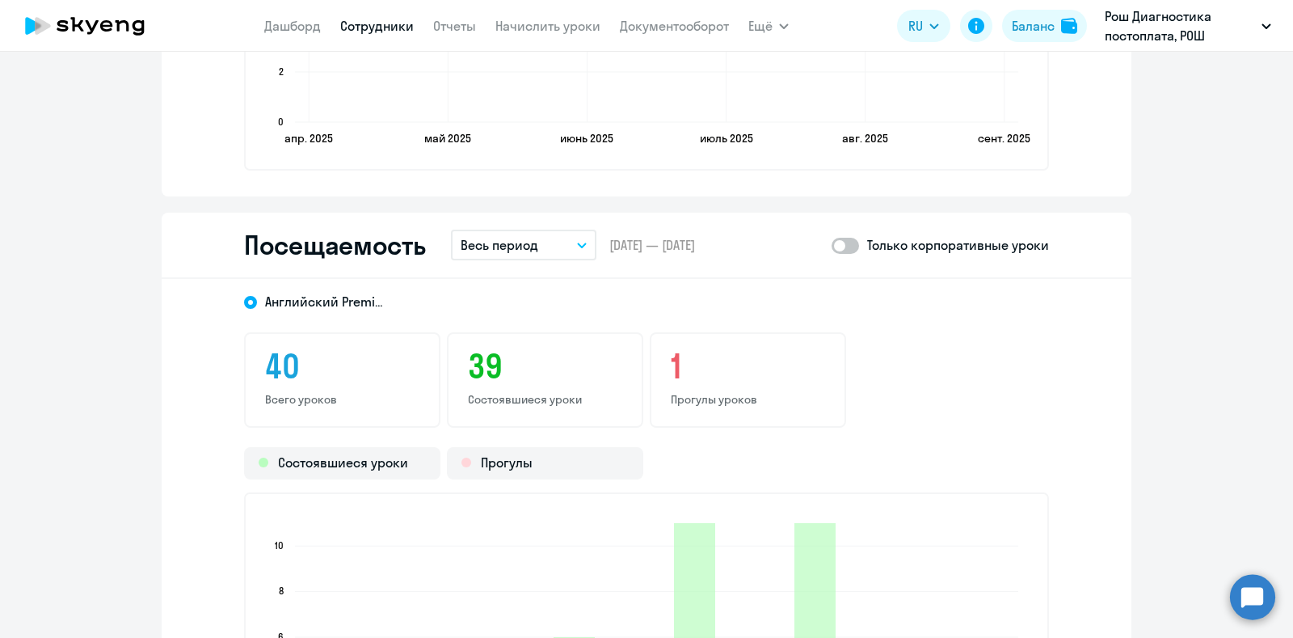
scroll to position [2020, 0]
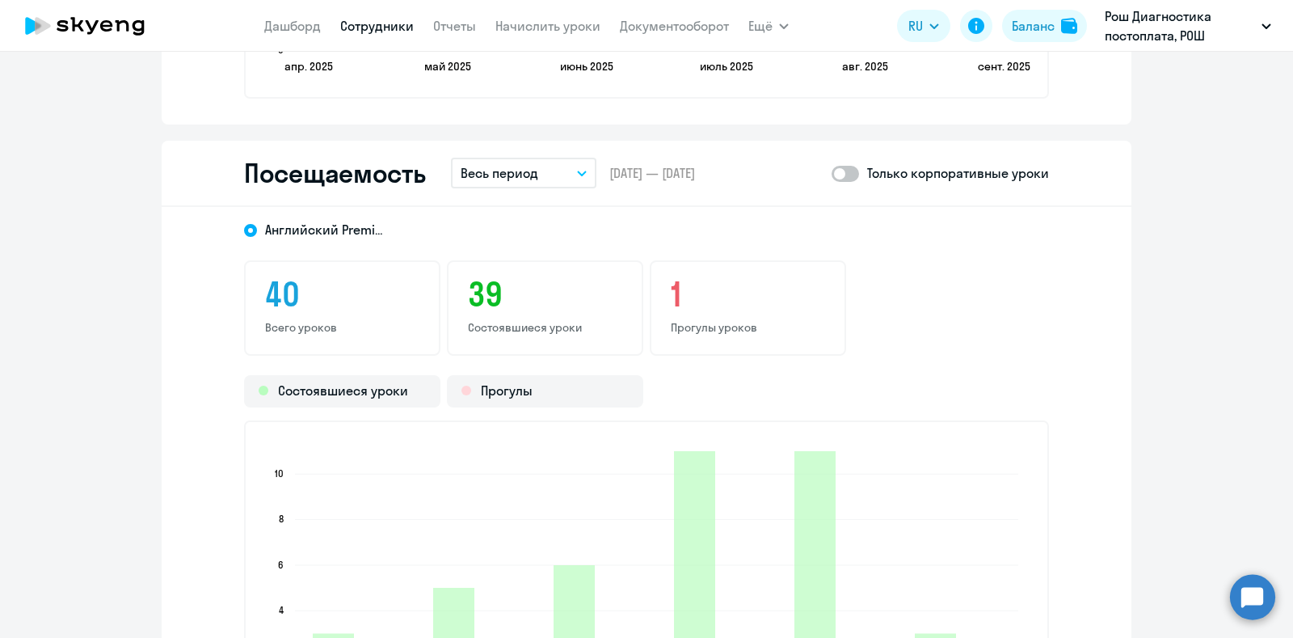
click at [843, 172] on span at bounding box center [845, 174] width 27 height 16
click at [832, 173] on input "checkbox" at bounding box center [831, 173] width 1 height 1
checkbox input "true"
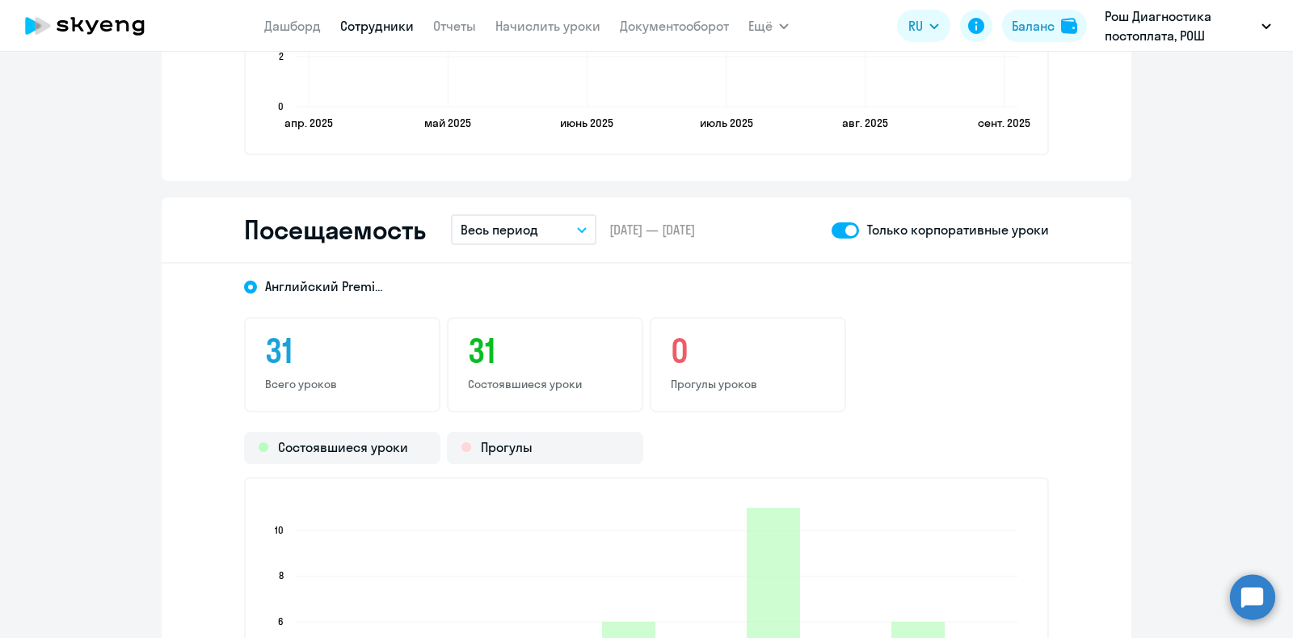
scroll to position [1919, 0]
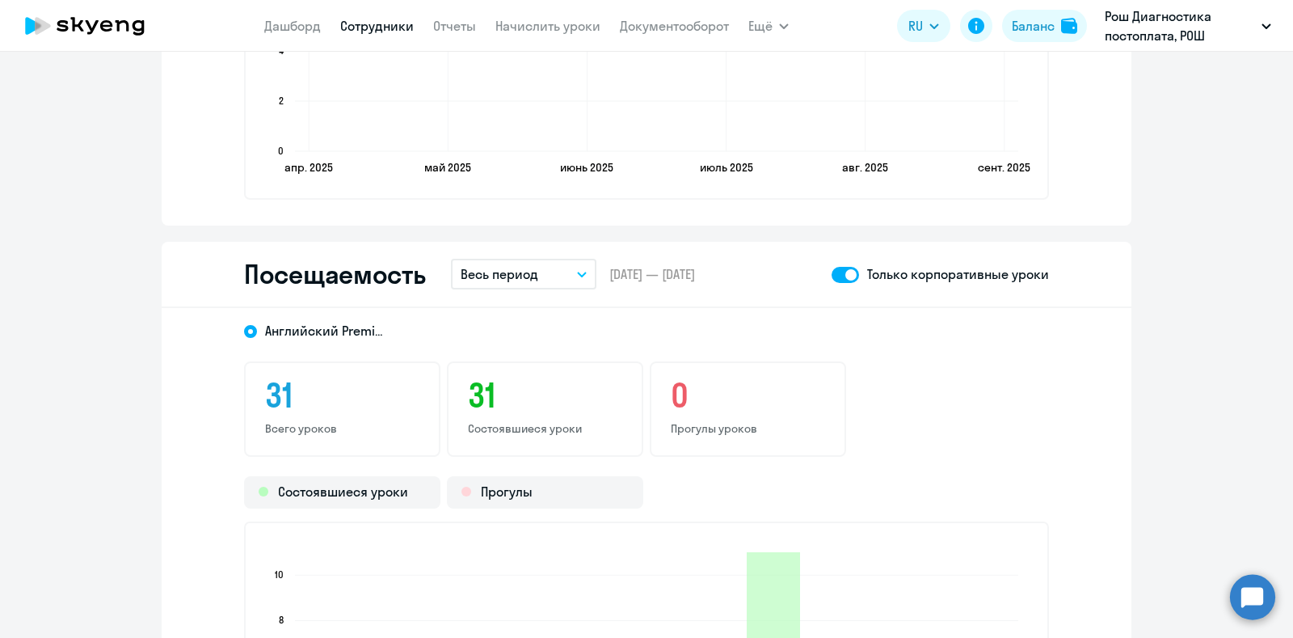
click at [577, 272] on icon "button" at bounding box center [582, 275] width 10 height 6
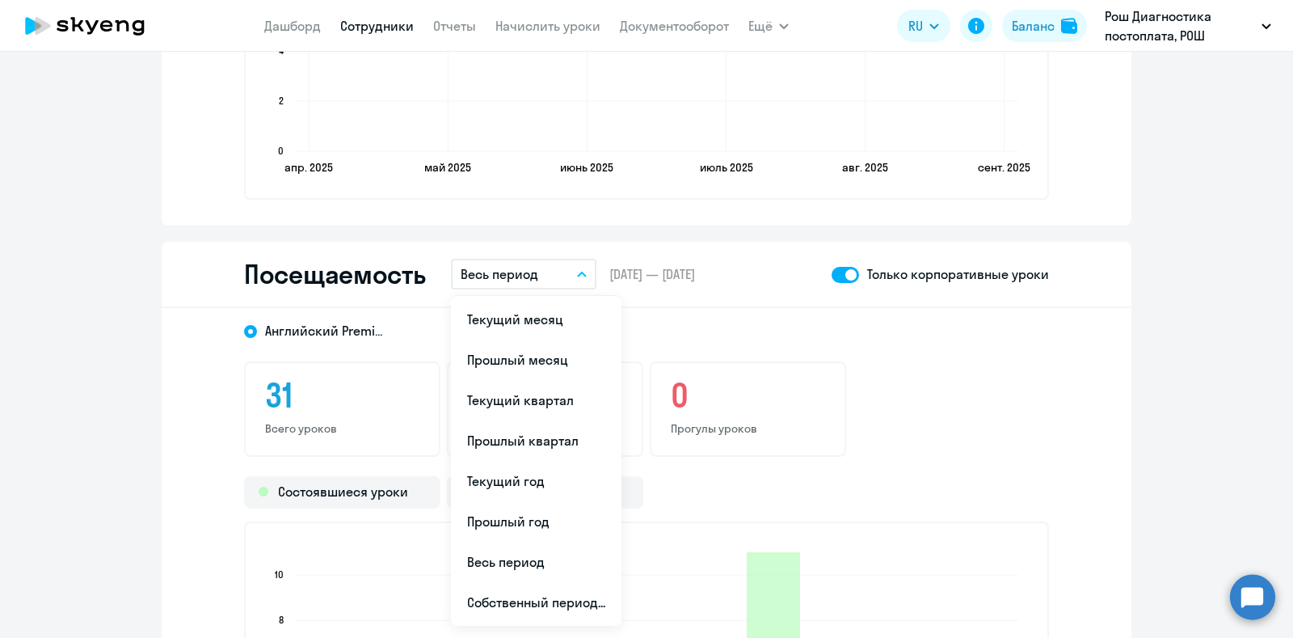
click at [829, 318] on div "Английский Premium" at bounding box center [632, 325] width 834 height 29
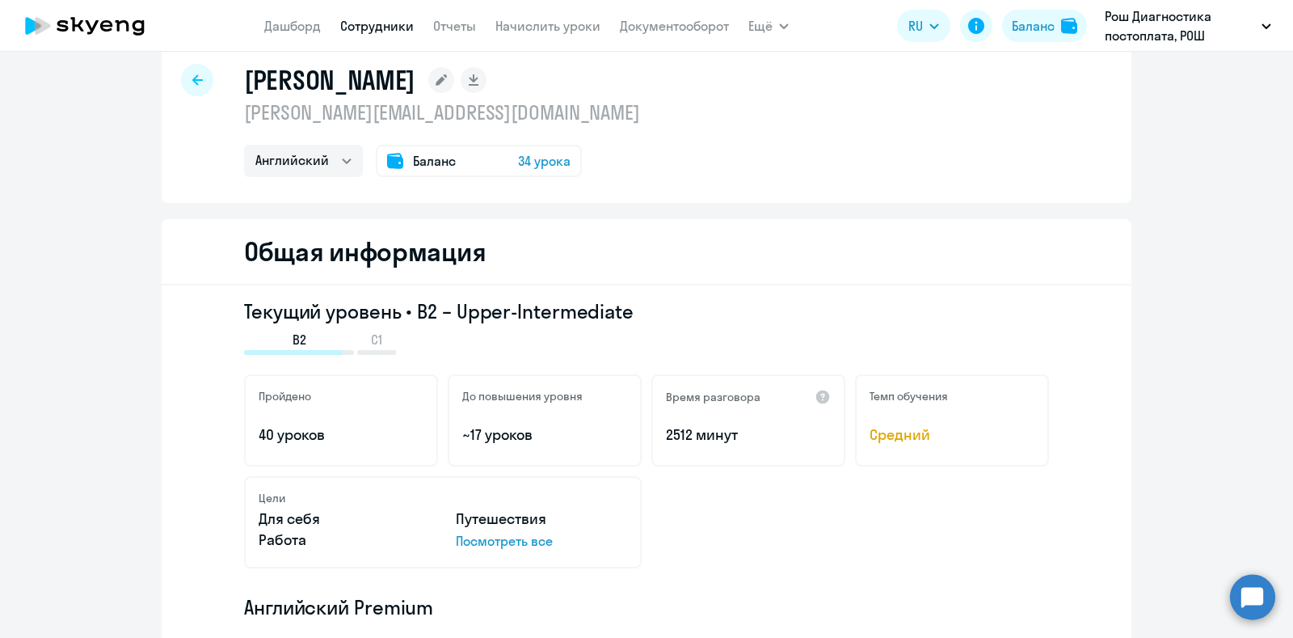
scroll to position [0, 0]
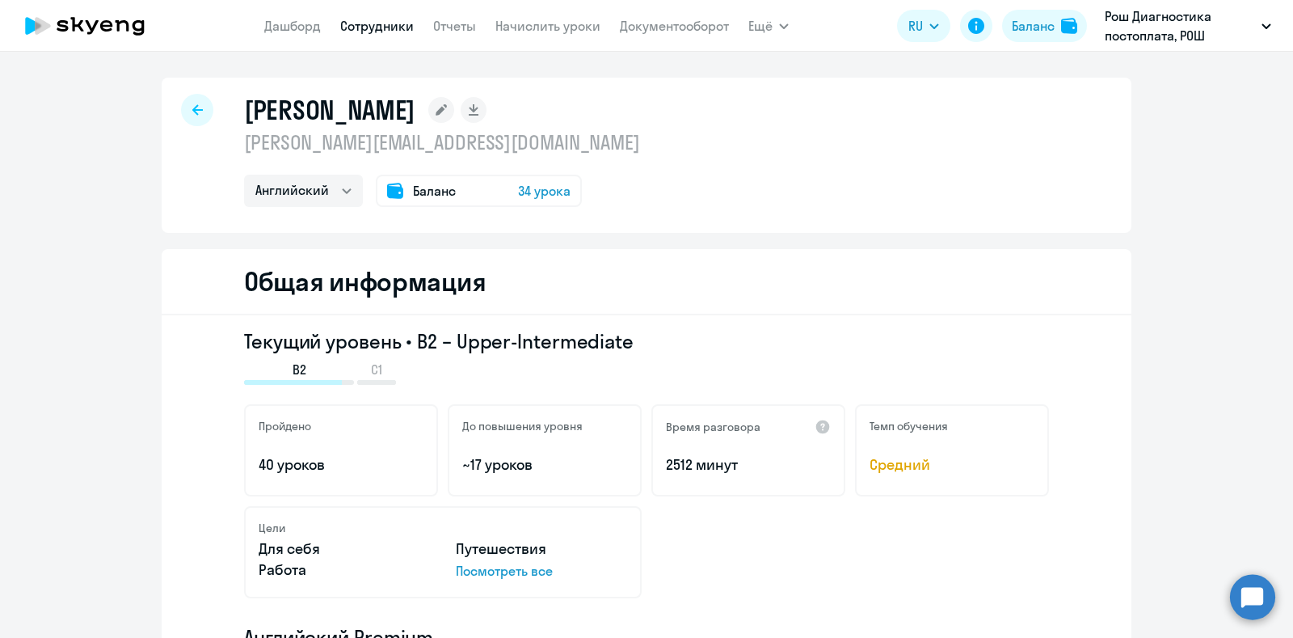
click at [192, 111] on icon at bounding box center [197, 109] width 11 height 11
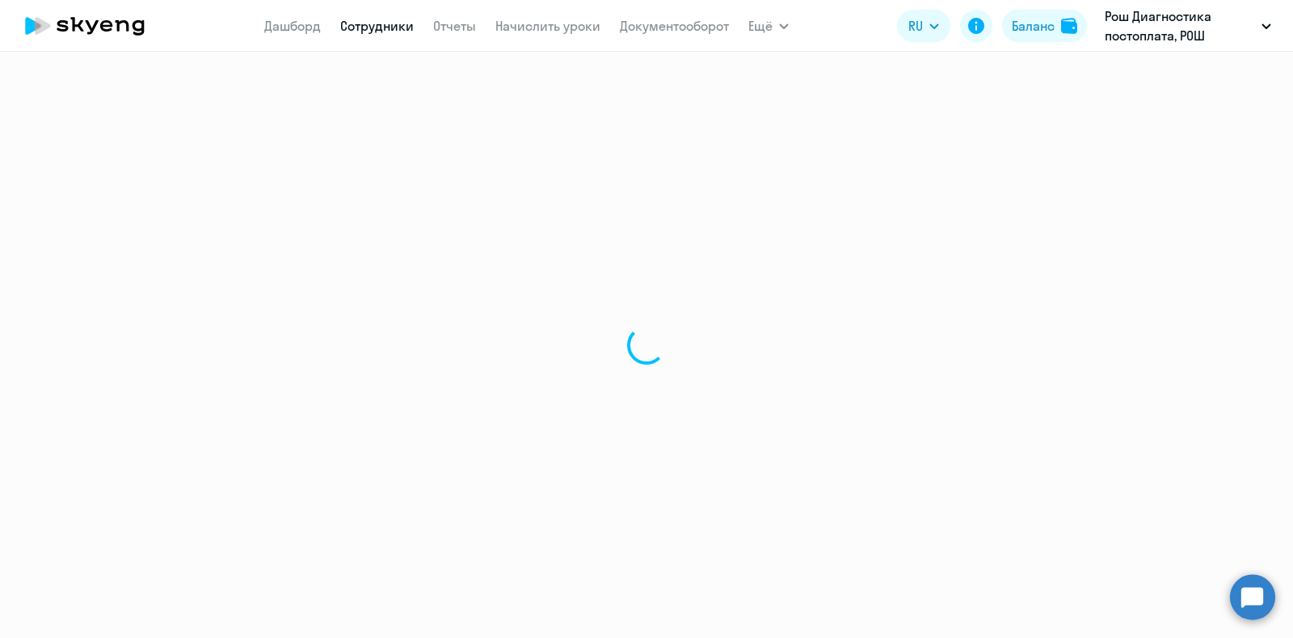
select select "30"
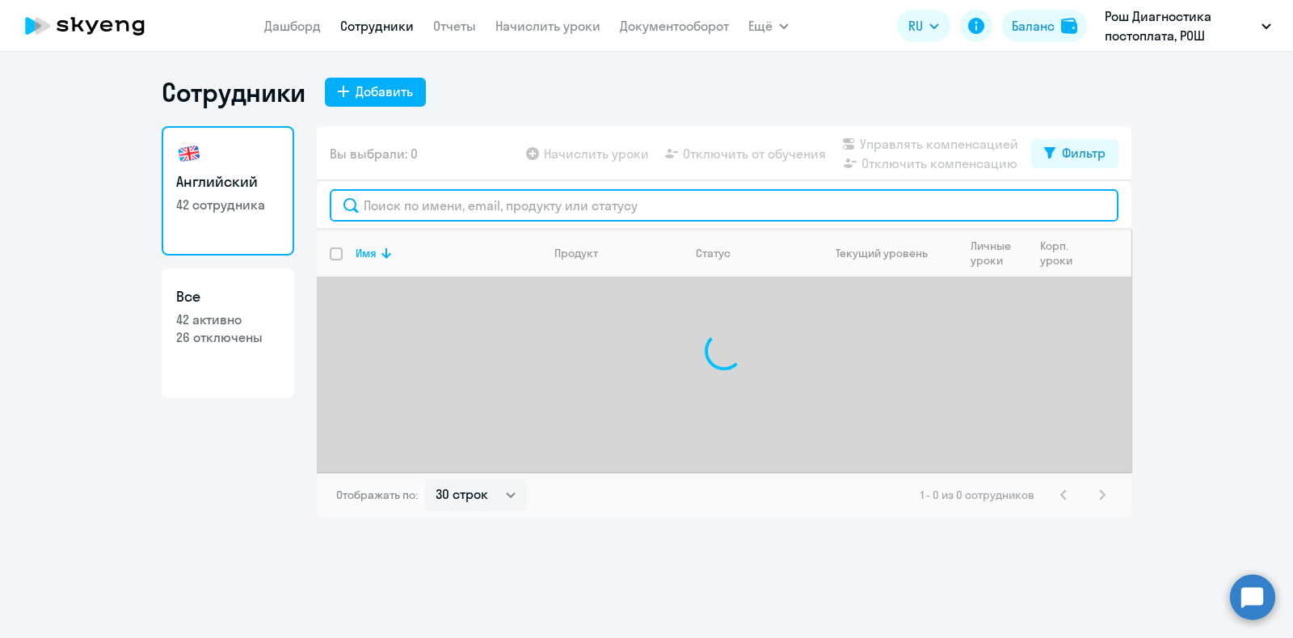
click at [404, 208] on input "text" at bounding box center [724, 205] width 789 height 32
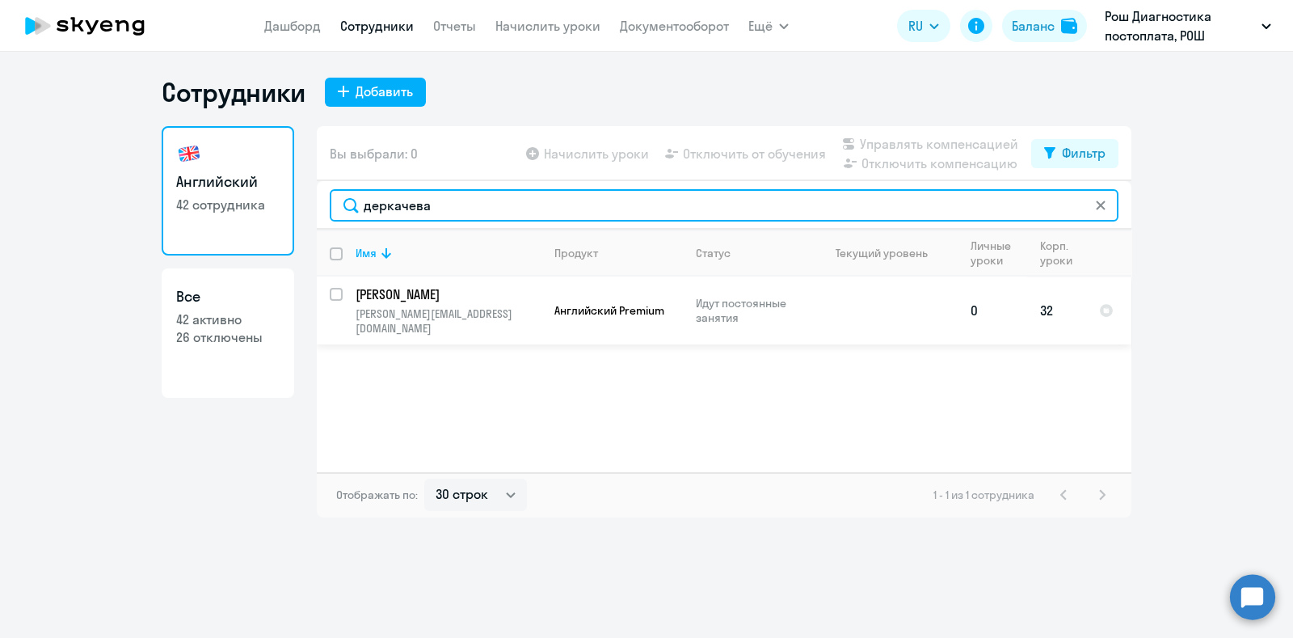
type input "деркачева"
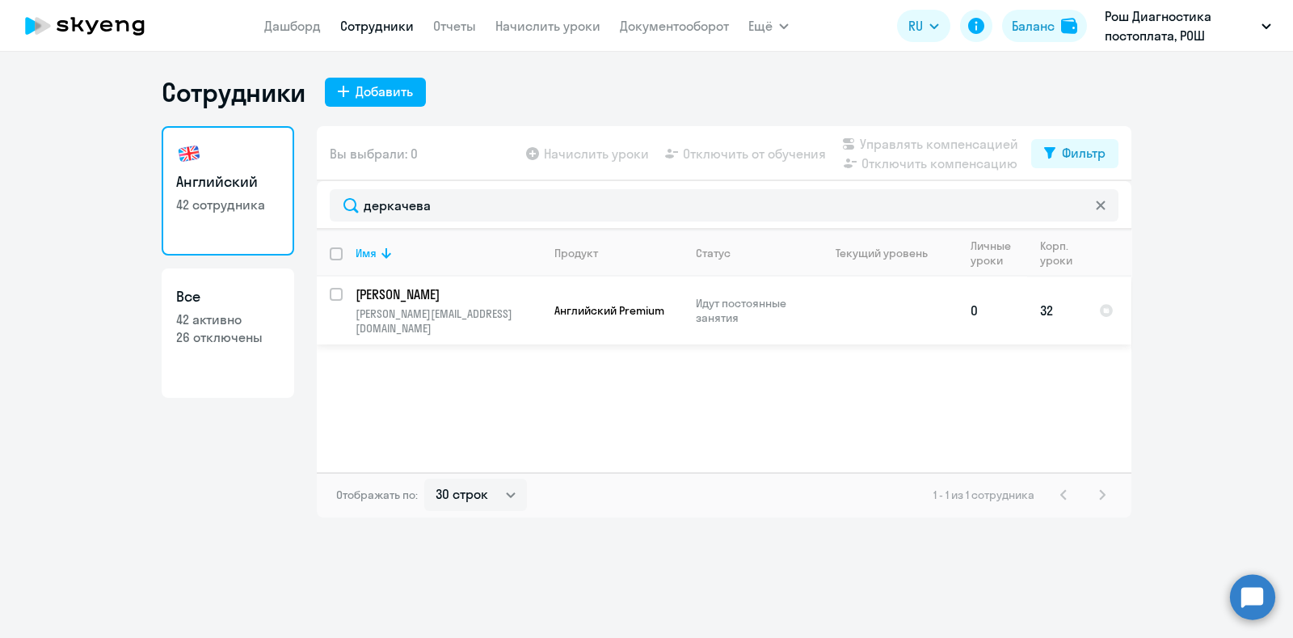
click at [845, 298] on td at bounding box center [882, 310] width 150 height 68
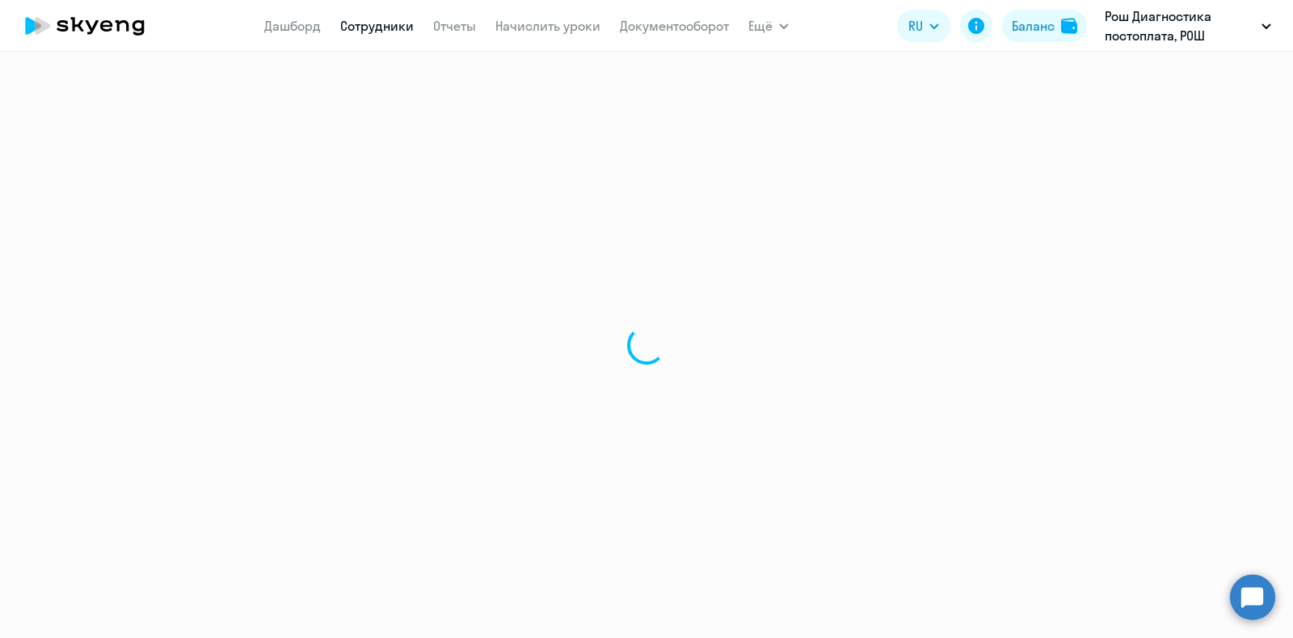
select select "english"
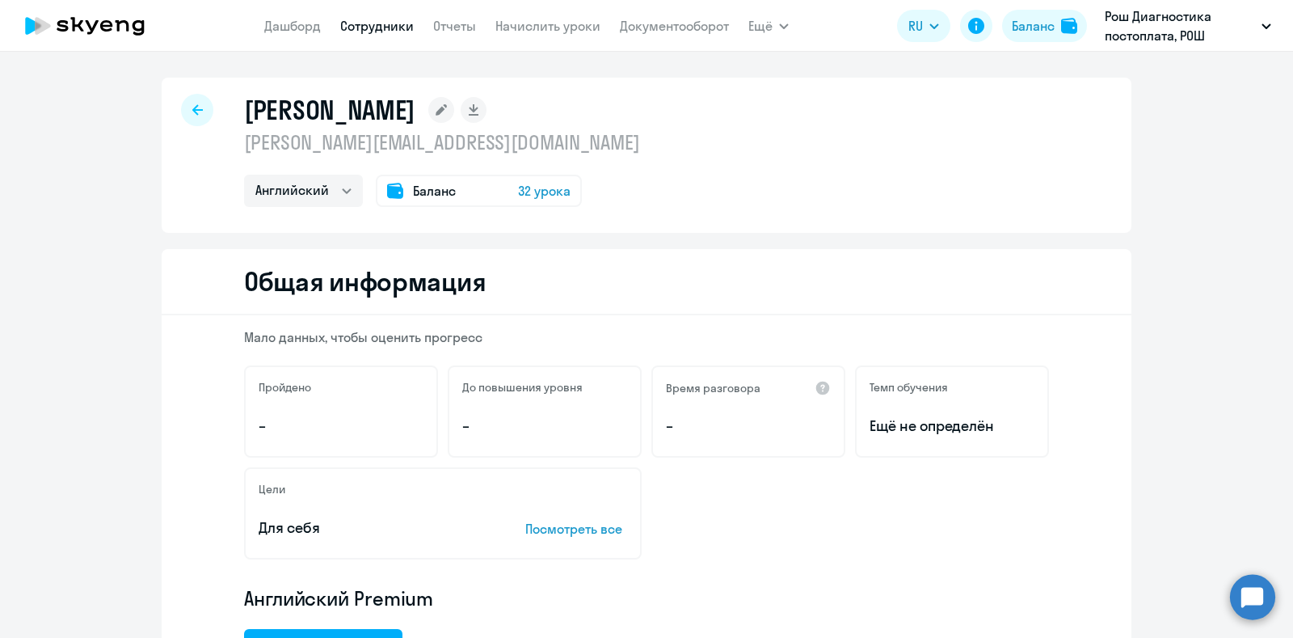
click at [419, 192] on span "Баланс" at bounding box center [434, 190] width 43 height 19
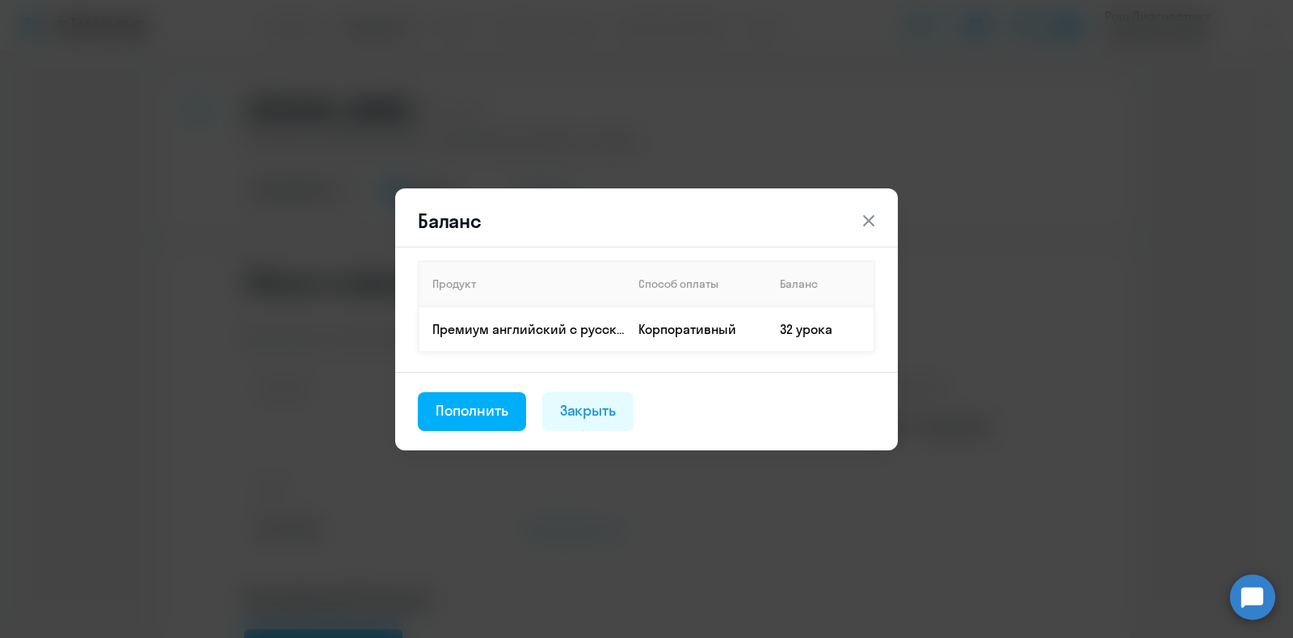
click at [521, 333] on p "Премиум английский с русскоговорящим преподавателем" at bounding box center [528, 329] width 192 height 18
click at [873, 225] on icon at bounding box center [868, 219] width 11 height 11
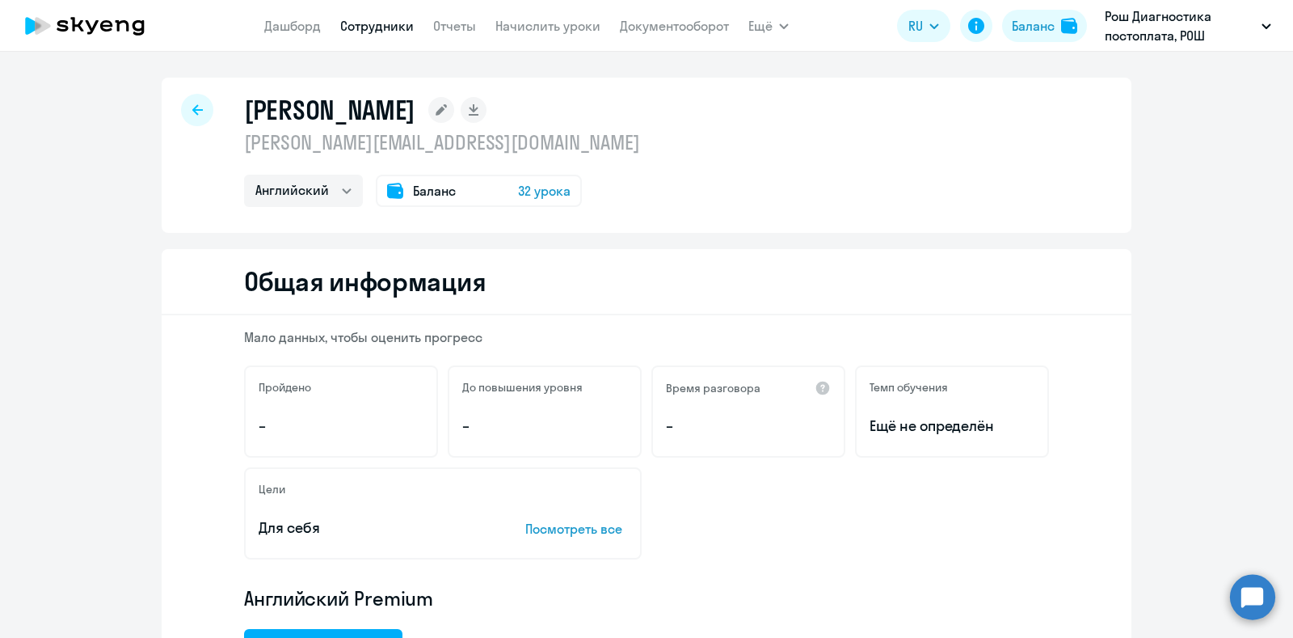
click at [525, 196] on span "32 урока" at bounding box center [544, 190] width 53 height 19
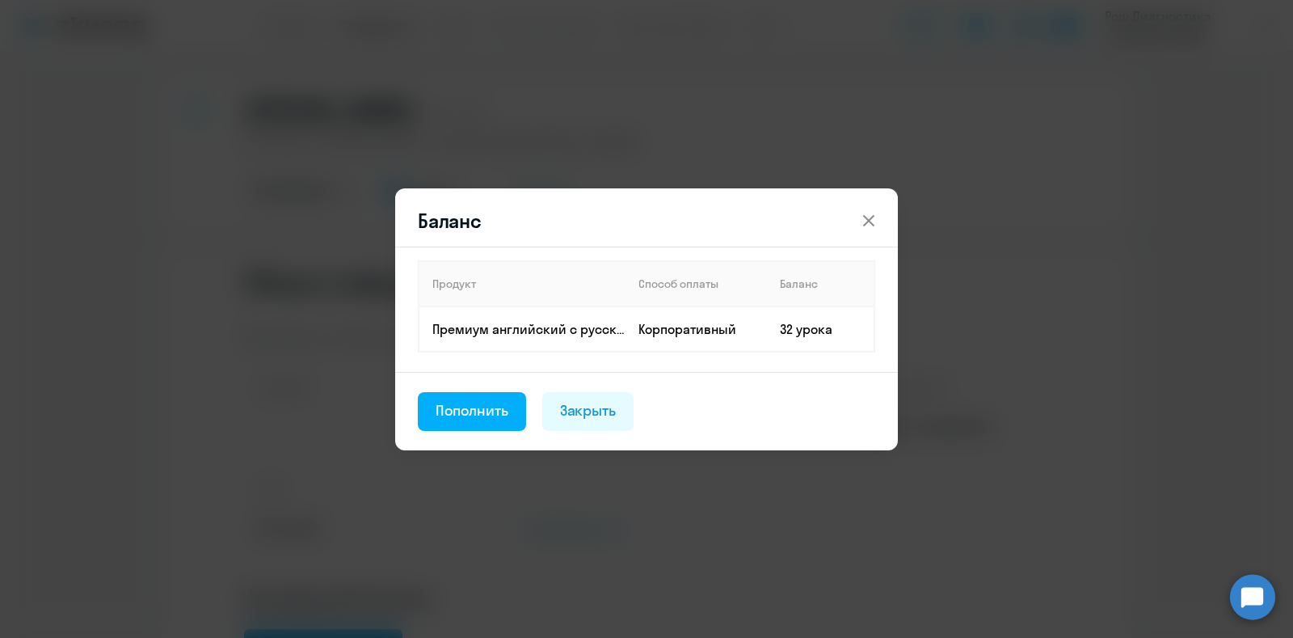
click at [871, 220] on icon at bounding box center [868, 220] width 19 height 19
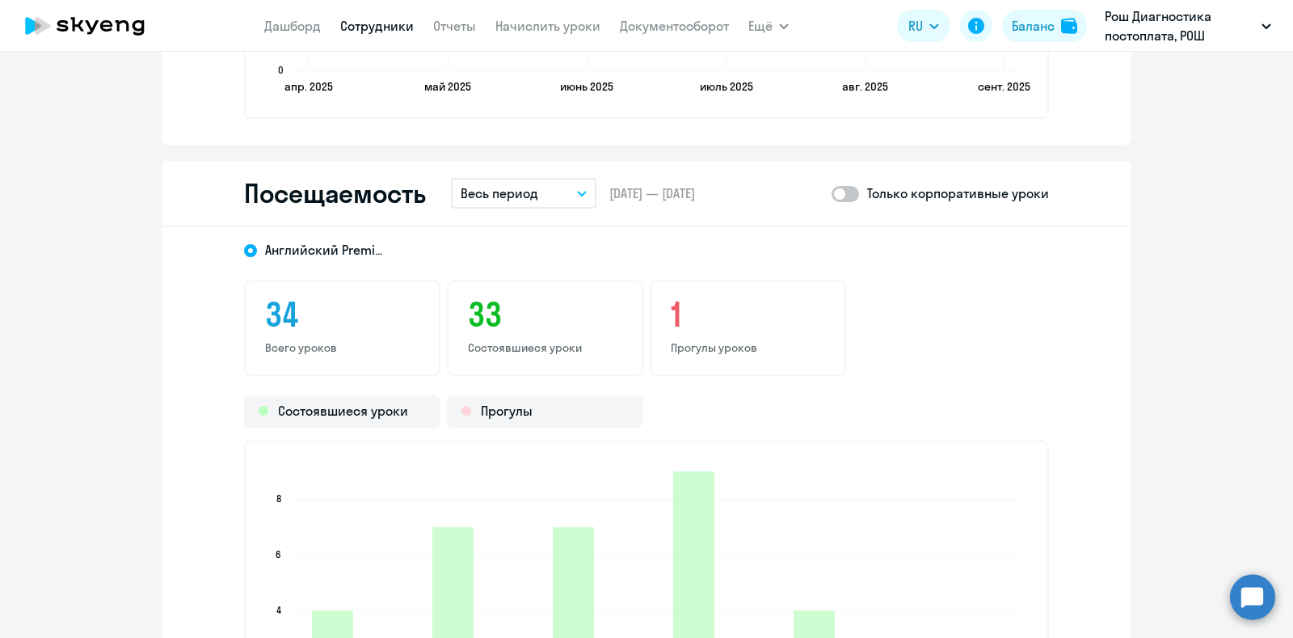
scroll to position [1818, 0]
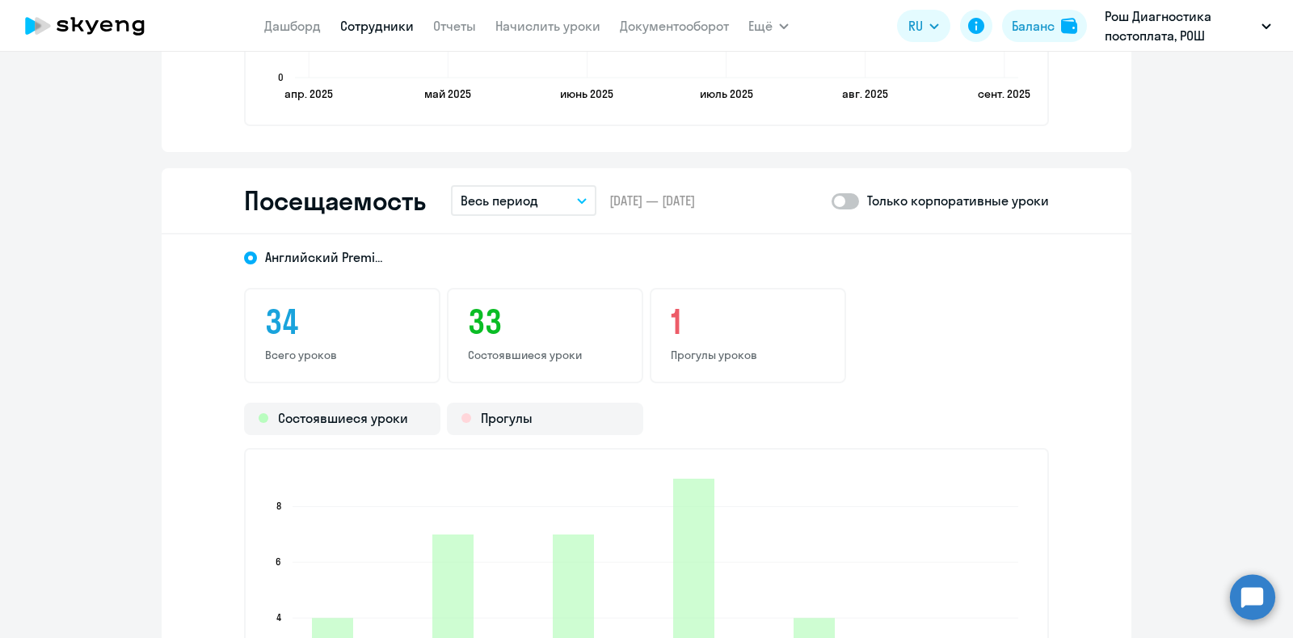
click at [838, 200] on span at bounding box center [845, 201] width 27 height 16
click at [832, 200] on input "checkbox" at bounding box center [831, 200] width 1 height 1
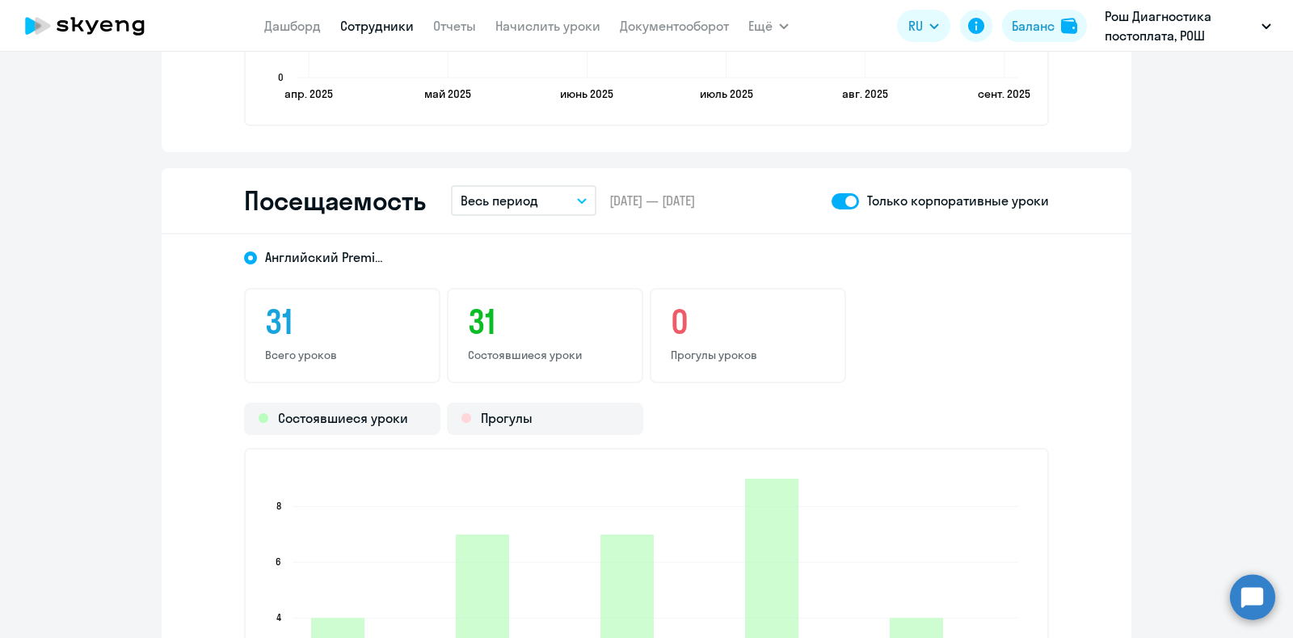
click at [846, 203] on span at bounding box center [845, 201] width 27 height 16
click at [832, 201] on input "checkbox" at bounding box center [831, 200] width 1 height 1
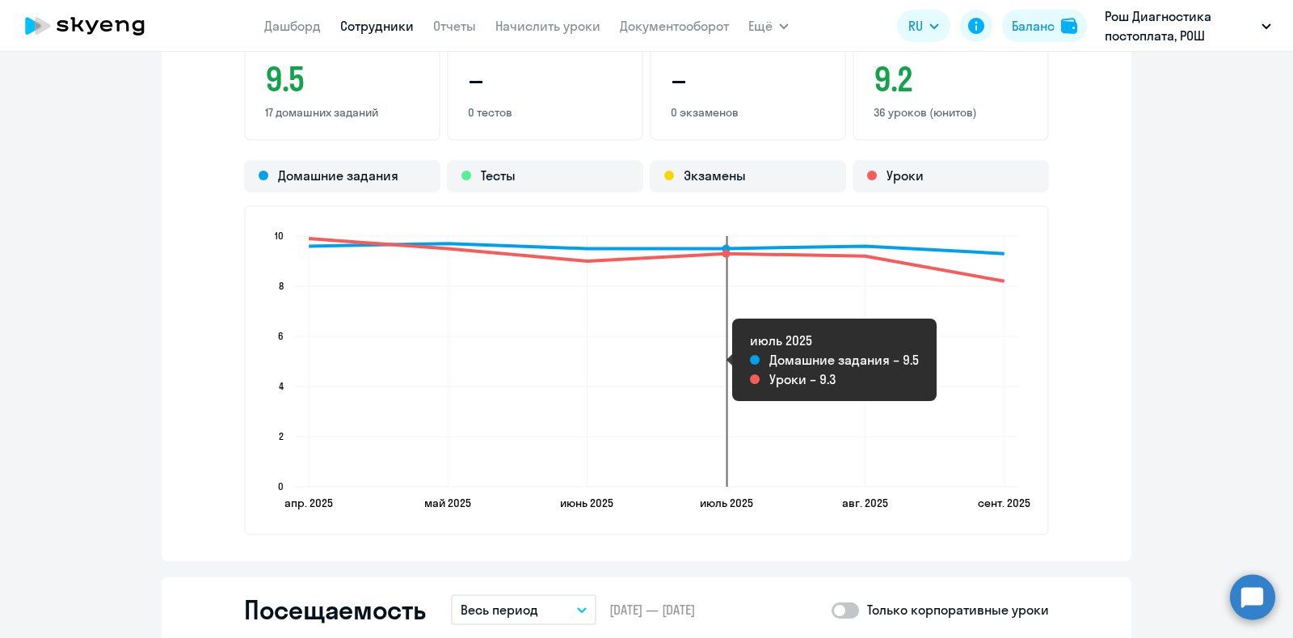
scroll to position [1712, 0]
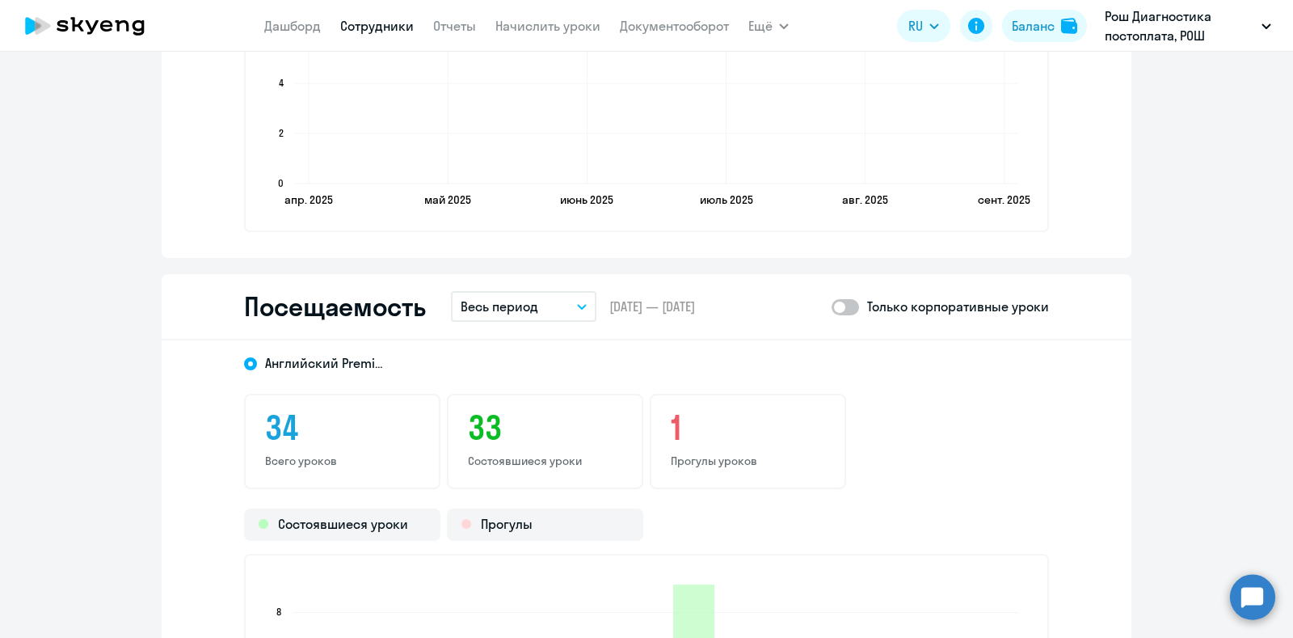
click at [840, 308] on span at bounding box center [845, 307] width 27 height 16
click at [832, 307] on input "checkbox" at bounding box center [831, 306] width 1 height 1
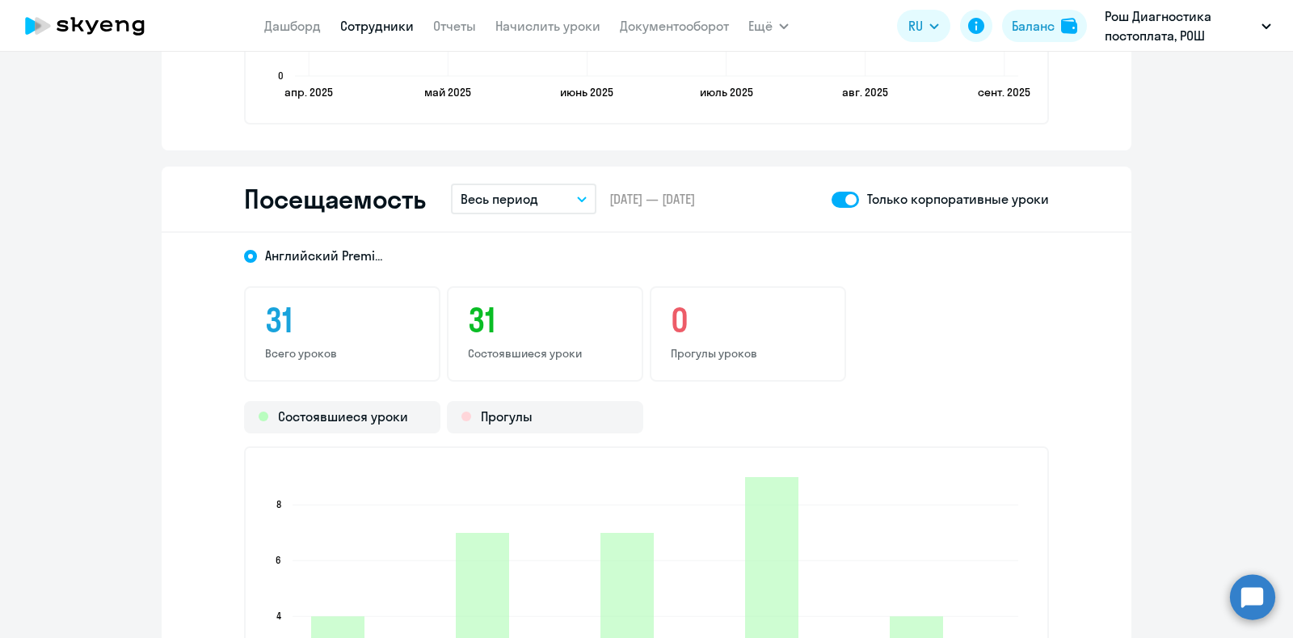
scroll to position [1813, 0]
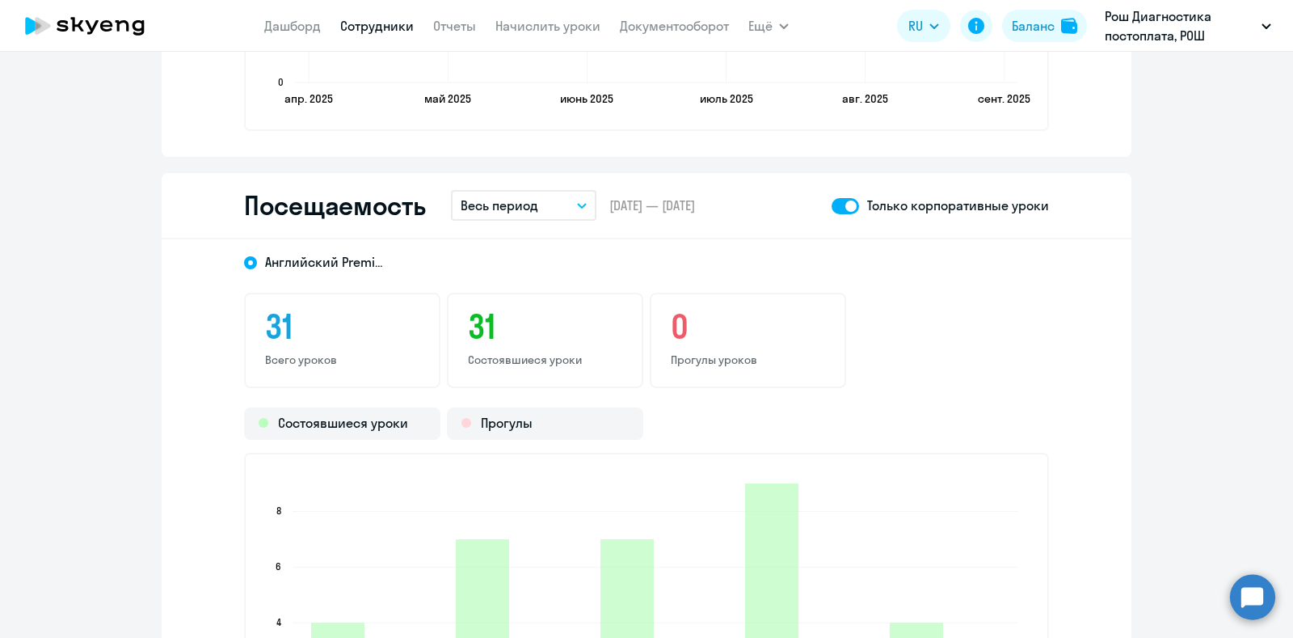
click at [840, 205] on span at bounding box center [845, 206] width 27 height 16
click at [832, 205] on input "checkbox" at bounding box center [831, 205] width 1 height 1
checkbox input "false"
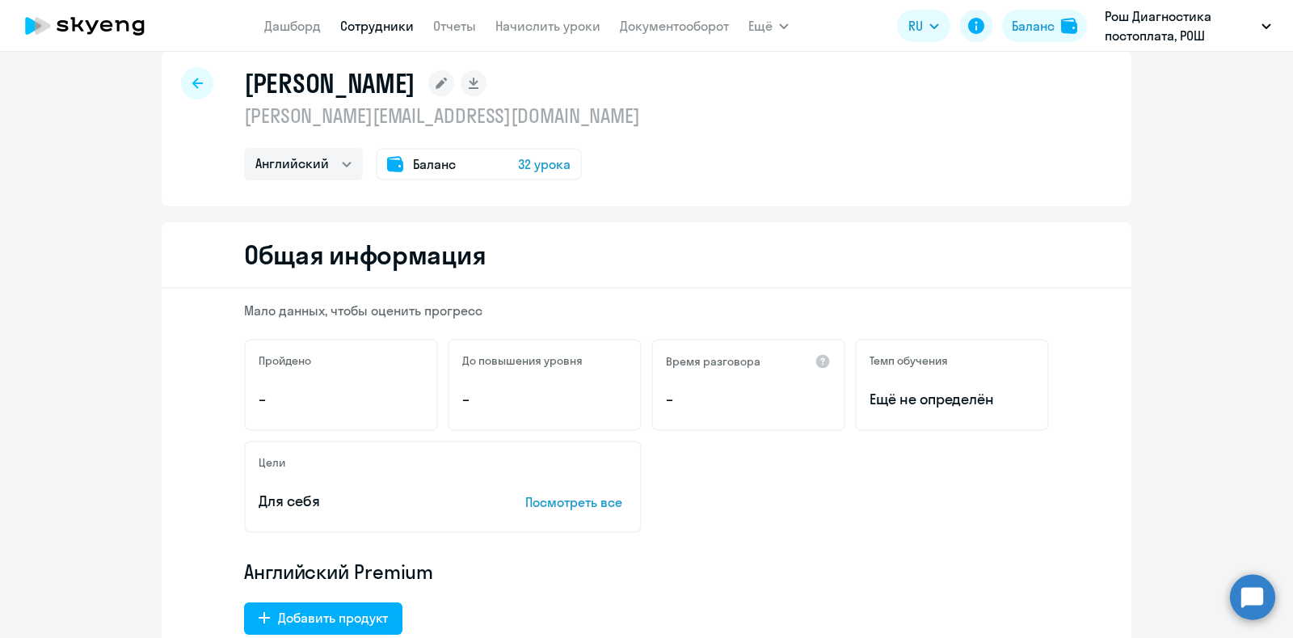
scroll to position [0, 0]
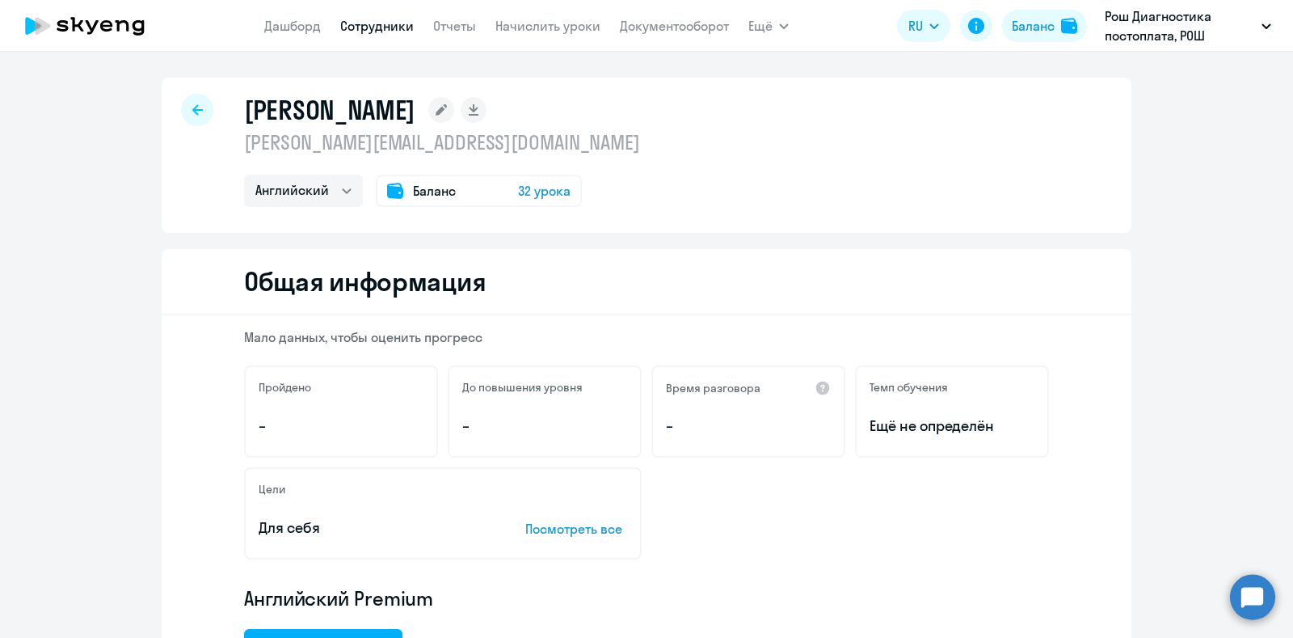
click at [194, 119] on div at bounding box center [197, 110] width 32 height 32
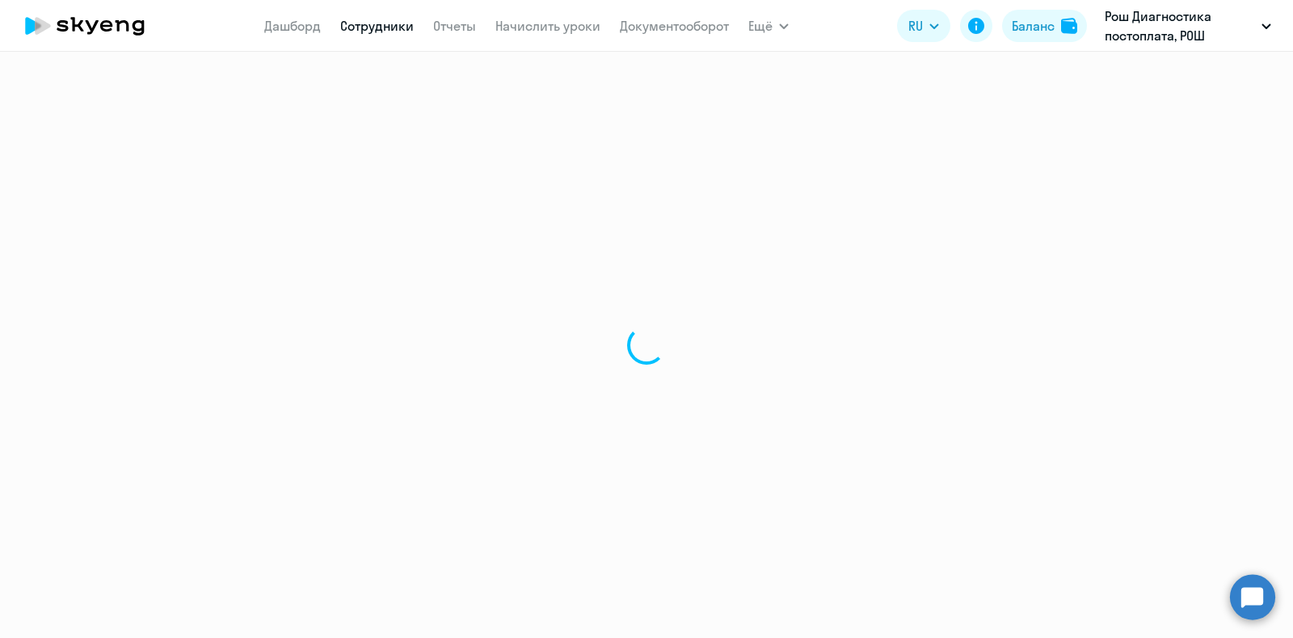
select select "30"
